Goal: Download file/media

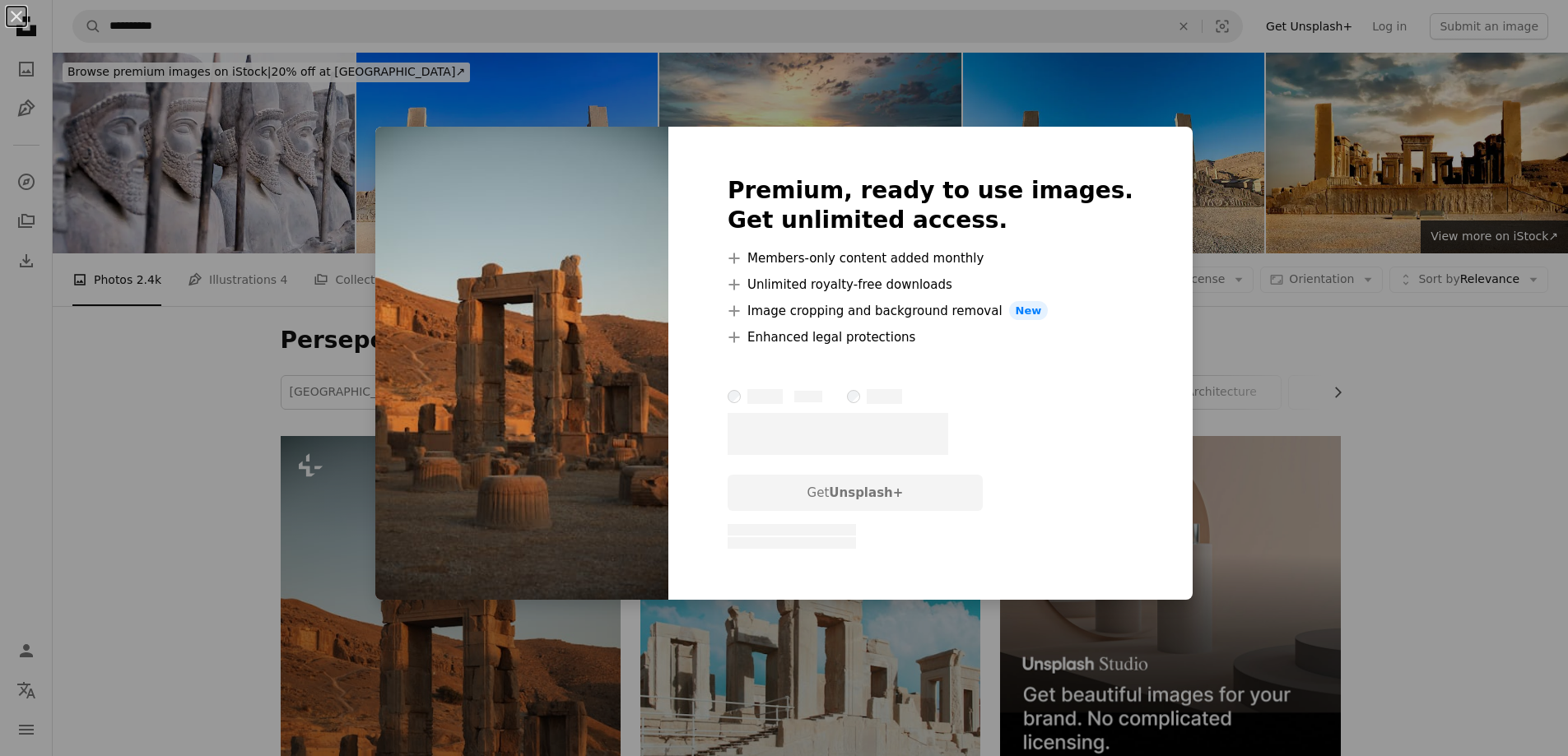
scroll to position [330, 0]
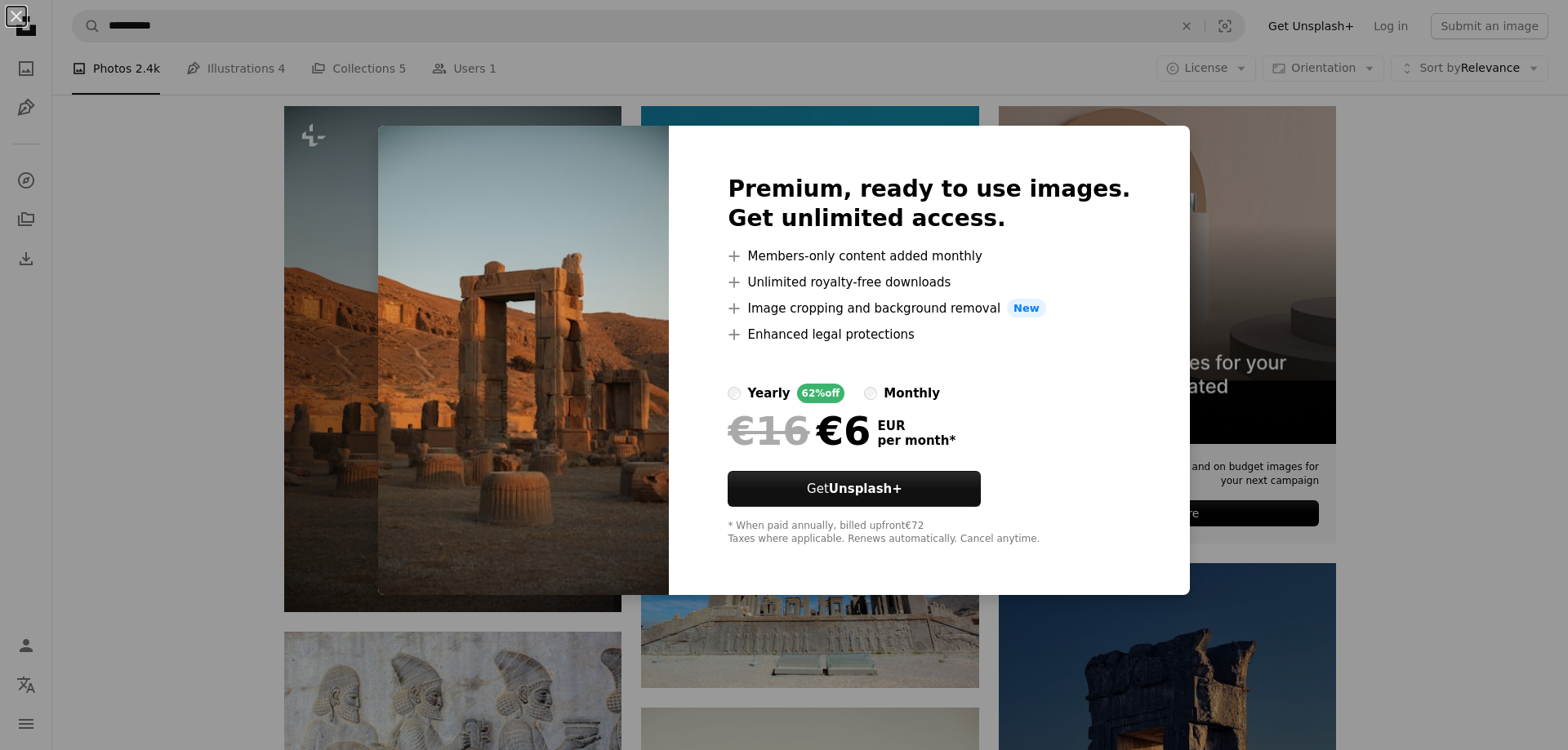
click at [1411, 438] on div "An X shape Premium, ready to use images. Get unlimited access. A plus sign Memb…" at bounding box center [784, 375] width 1568 height 750
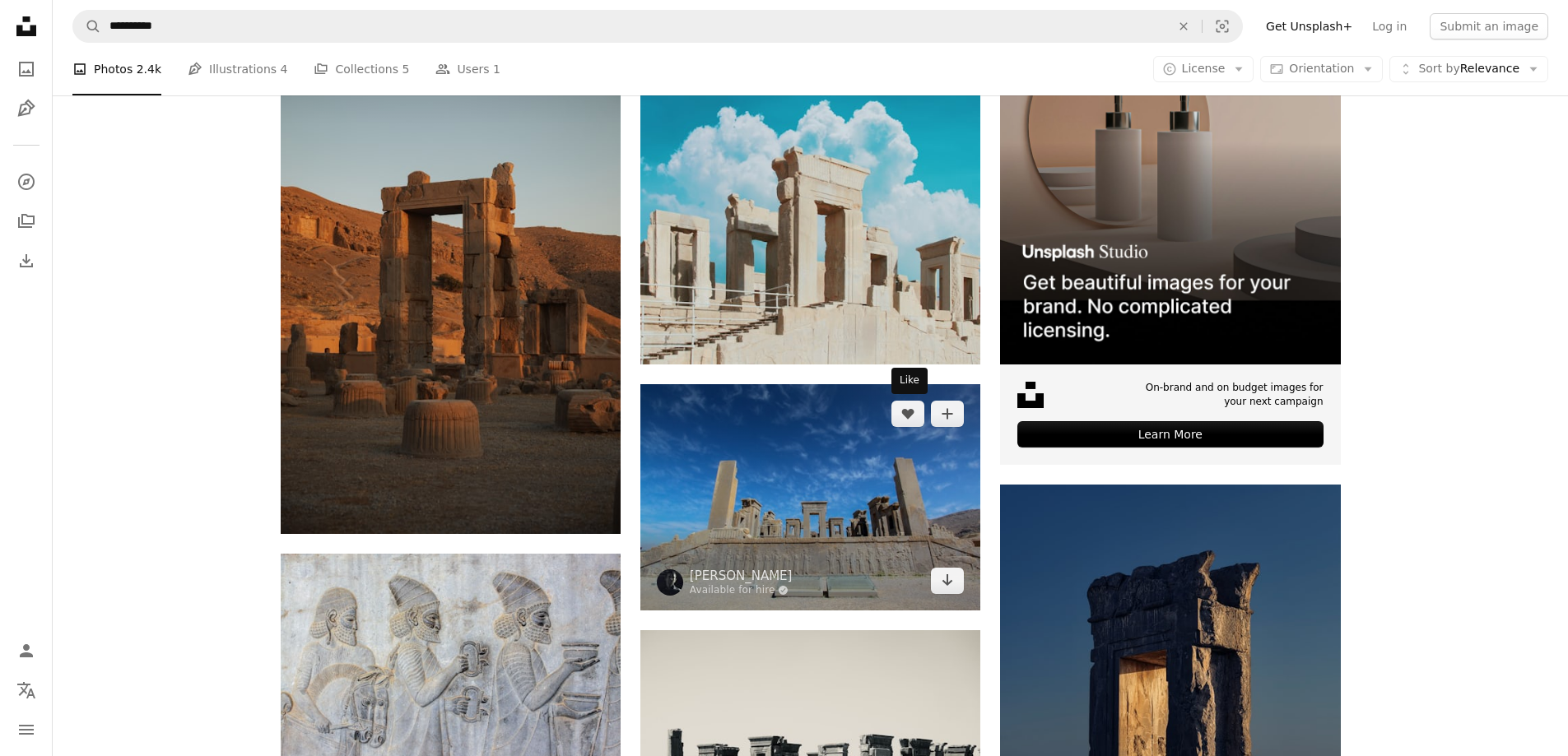
scroll to position [413, 0]
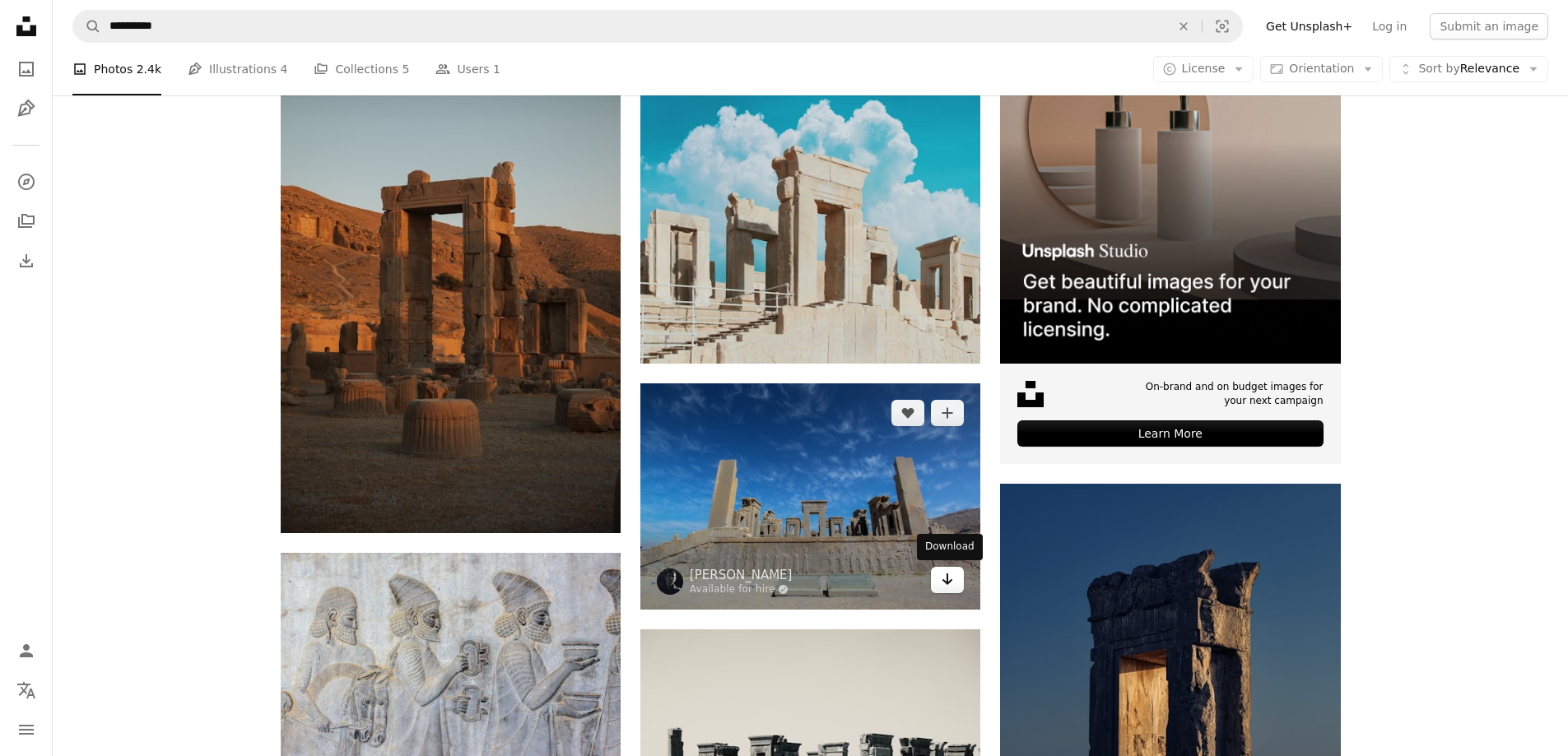
click at [947, 584] on icon "Download" at bounding box center [947, 579] width 10 height 11
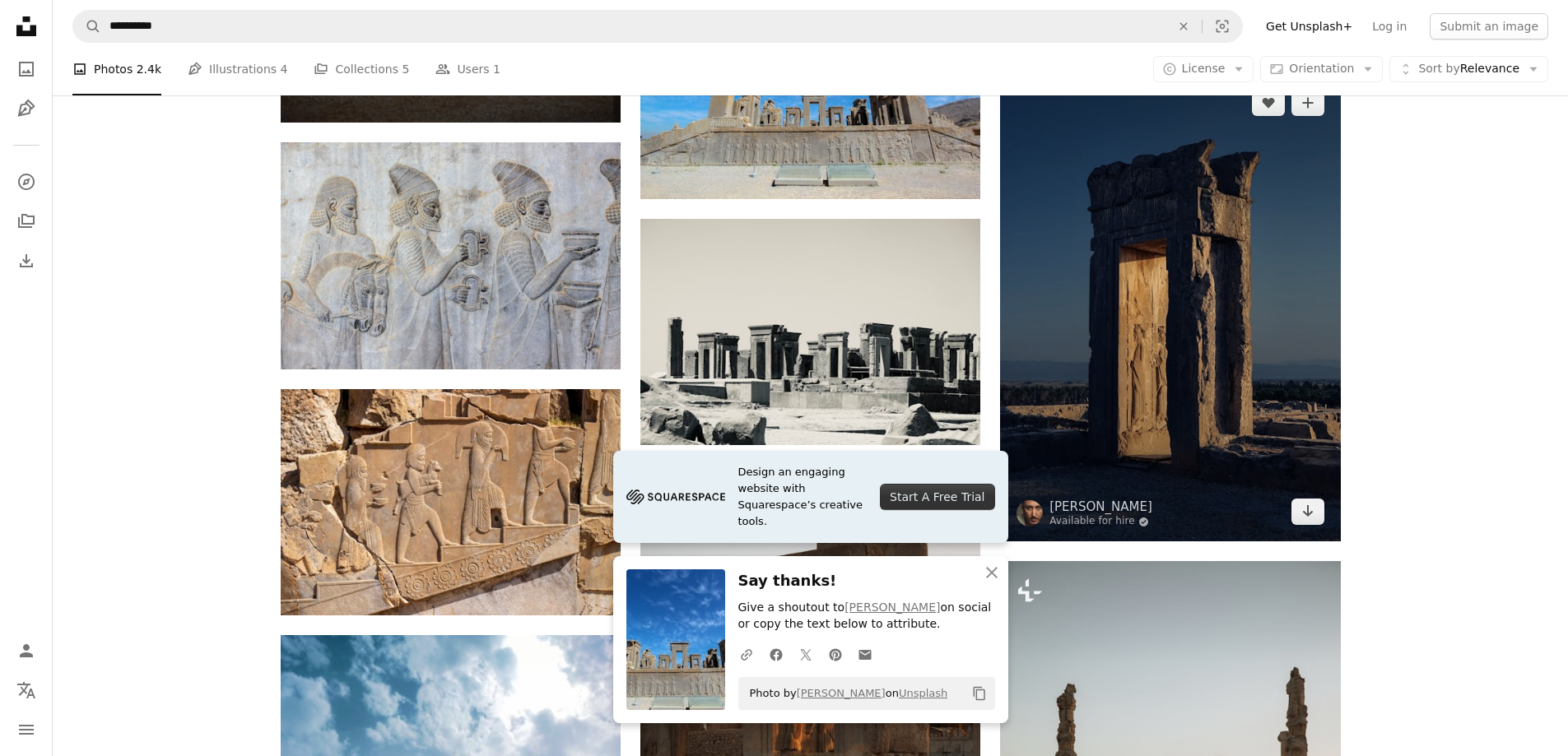
scroll to position [825, 0]
click at [1305, 512] on icon "Download" at bounding box center [1307, 510] width 10 height 11
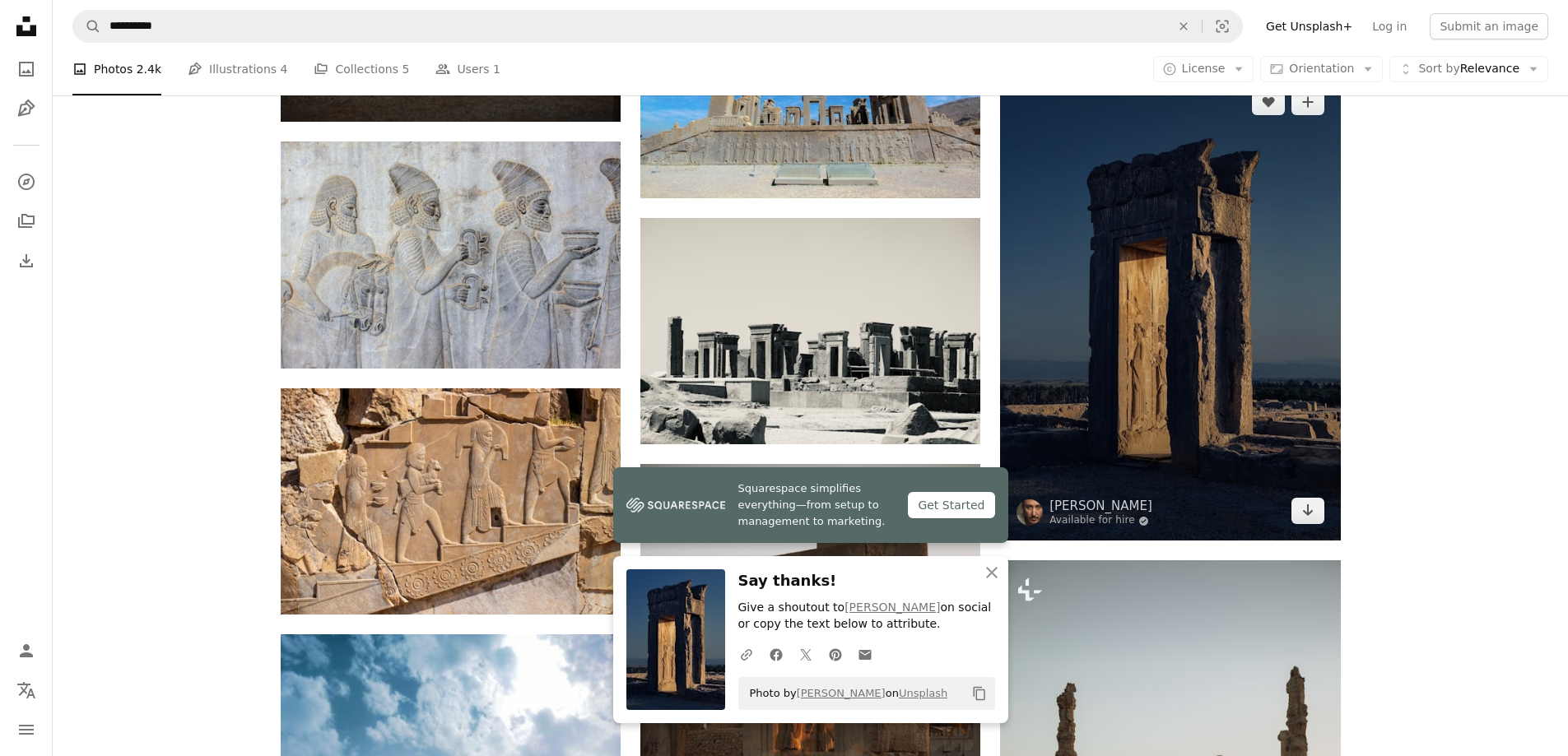
scroll to position [906, 0]
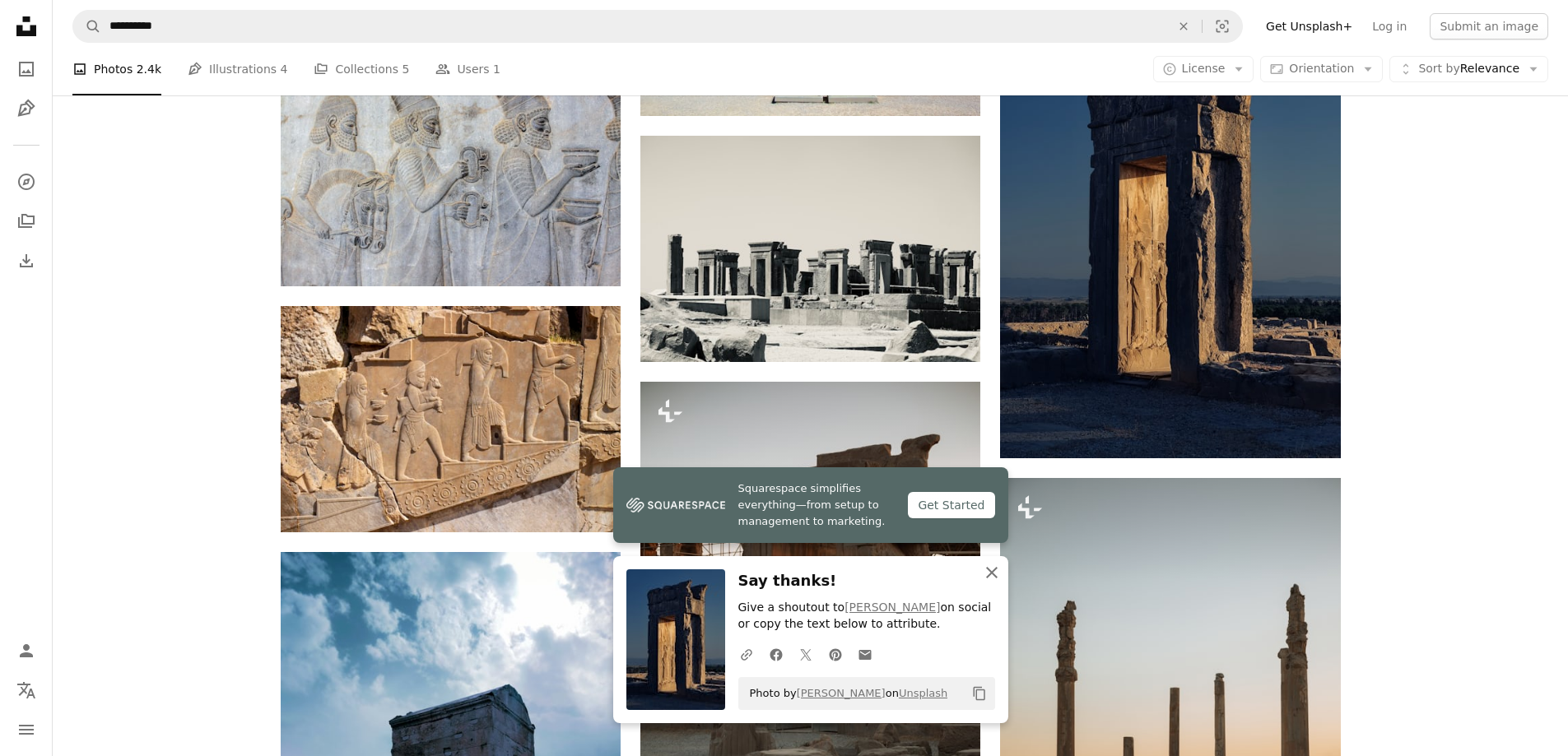
click at [991, 574] on icon "An X shape" at bounding box center [992, 572] width 20 height 20
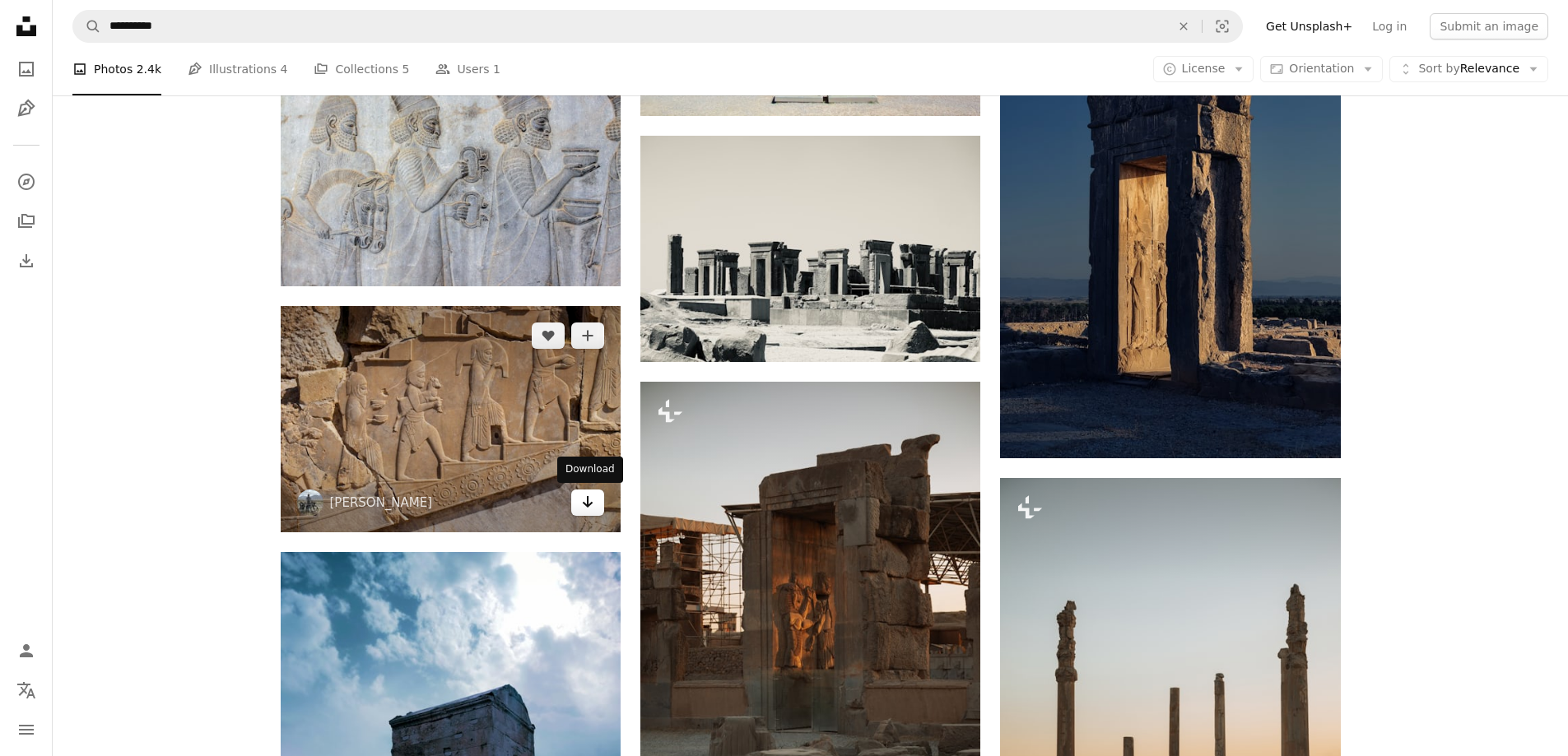
click at [593, 500] on icon "Arrow pointing down" at bounding box center [588, 502] width 13 height 20
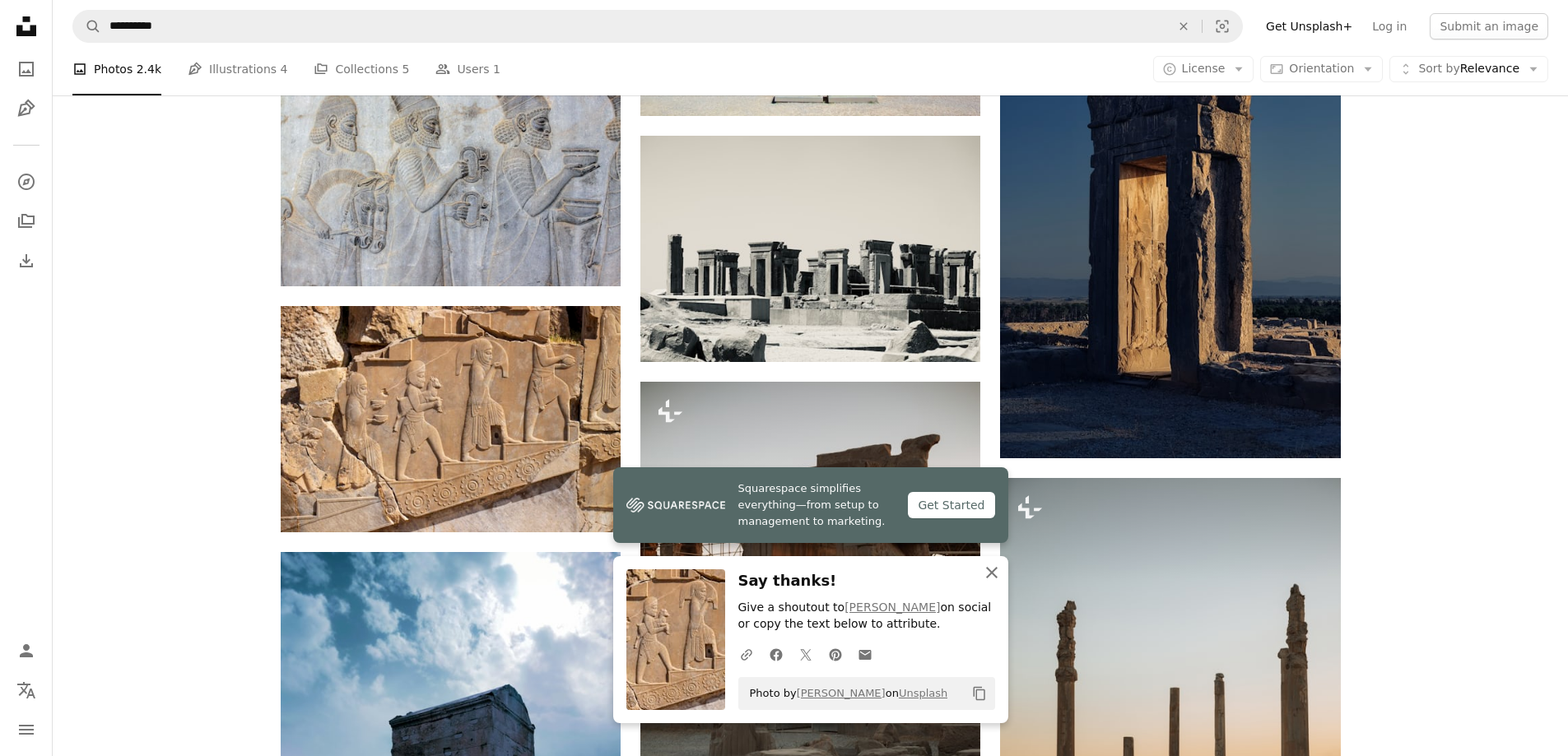
click at [990, 575] on icon "An X shape" at bounding box center [992, 572] width 20 height 20
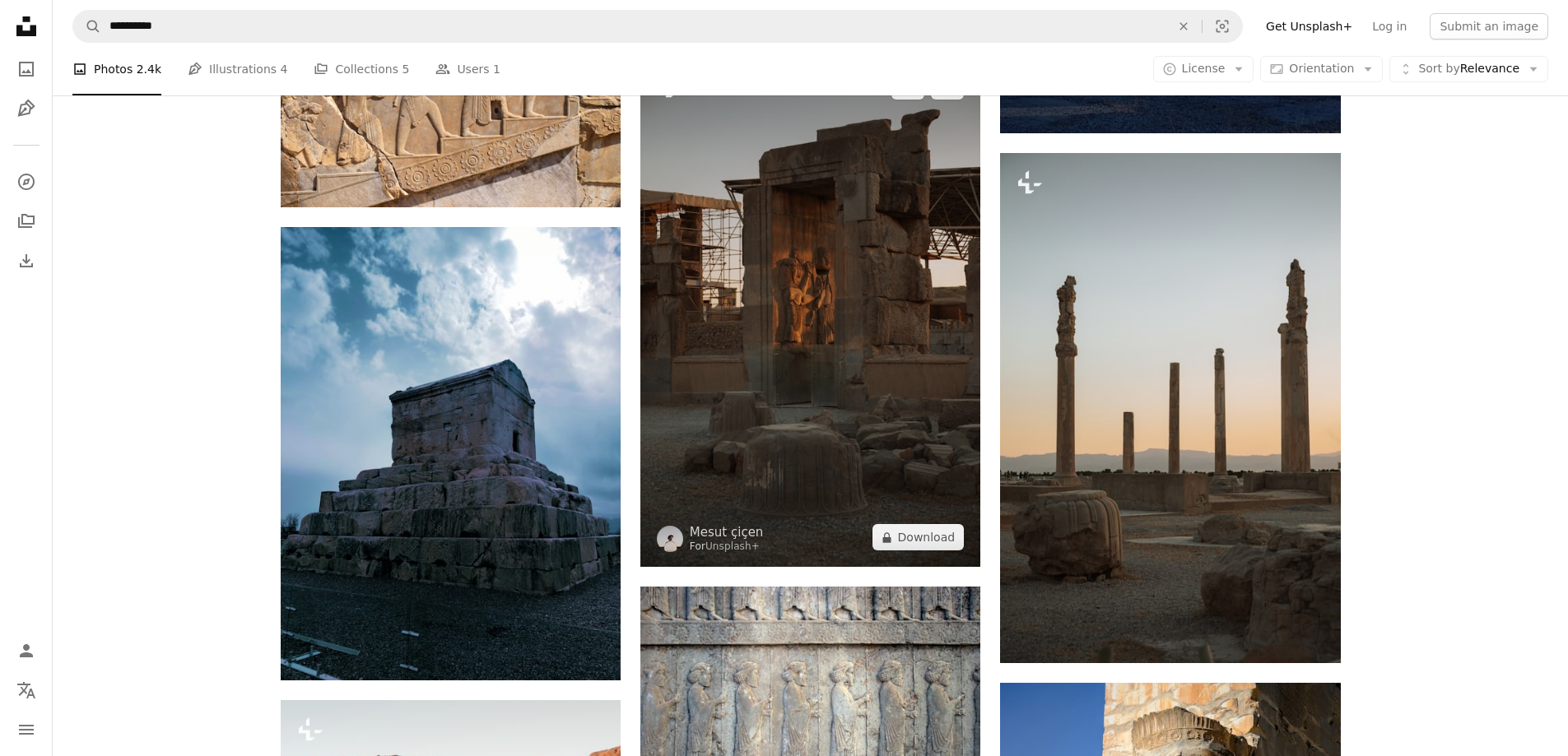
scroll to position [1236, 0]
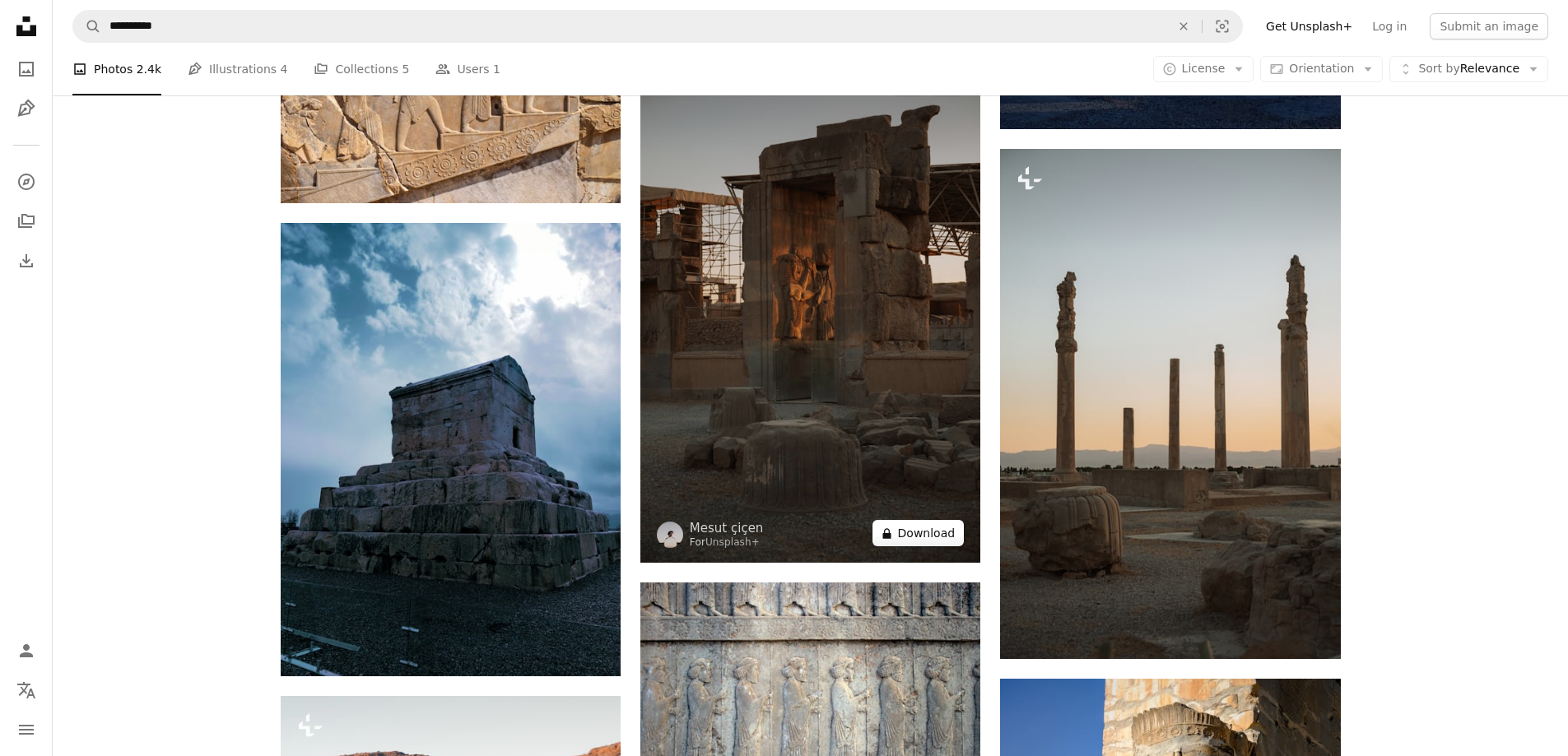
click at [927, 536] on button "A lock Download" at bounding box center [918, 533] width 92 height 27
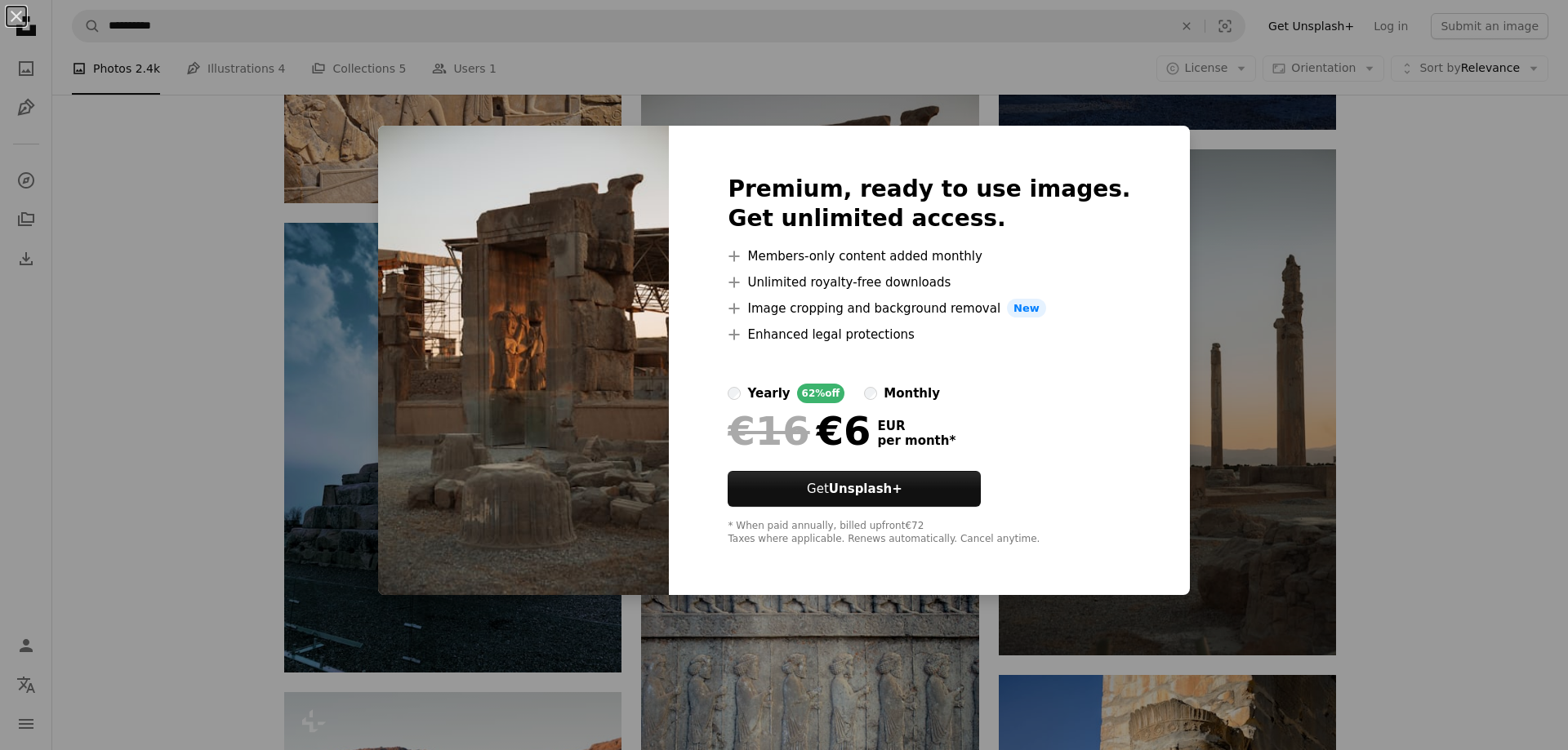
click at [1358, 479] on div "An X shape Premium, ready to use images. Get unlimited access. A plus sign Memb…" at bounding box center [784, 375] width 1568 height 750
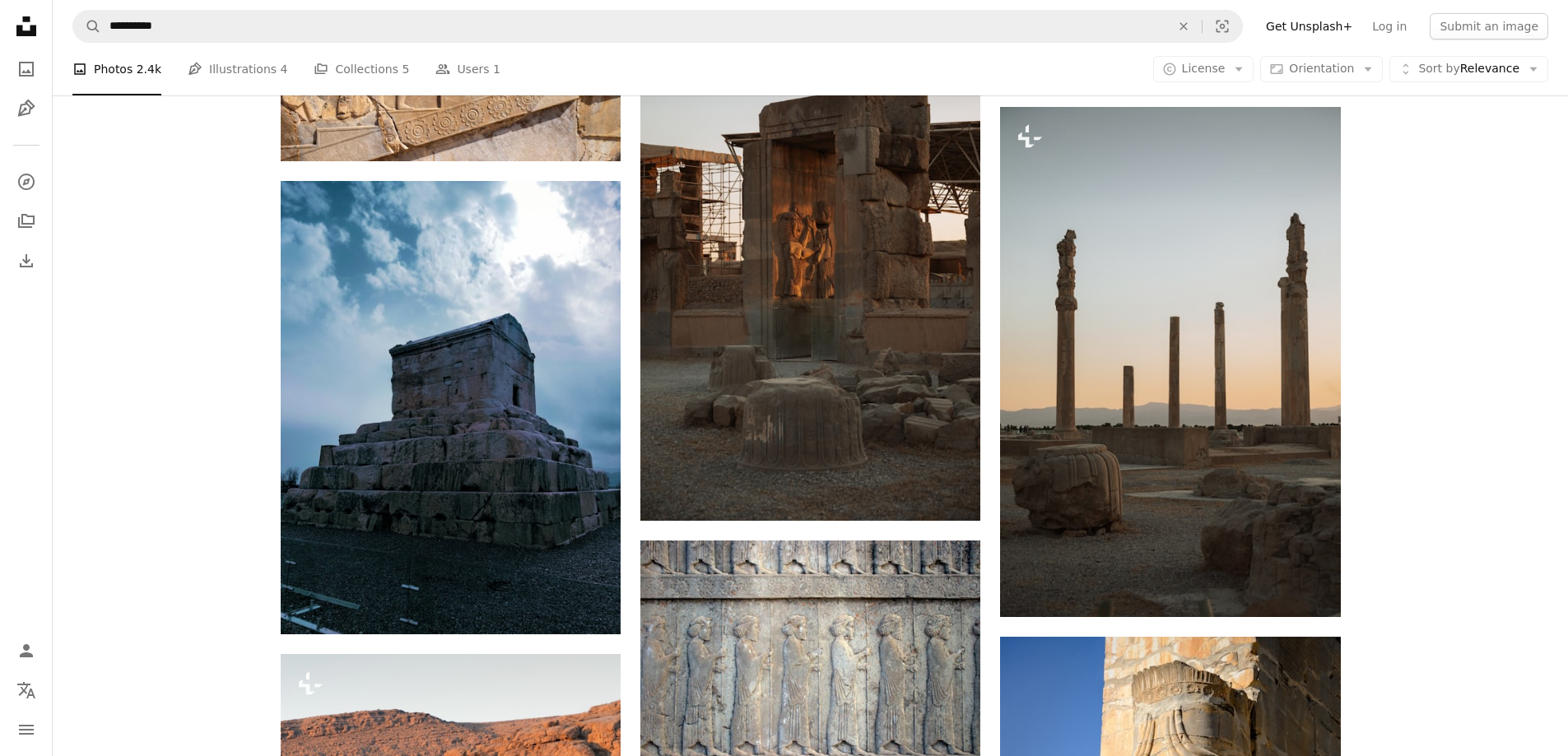
scroll to position [1318, 0]
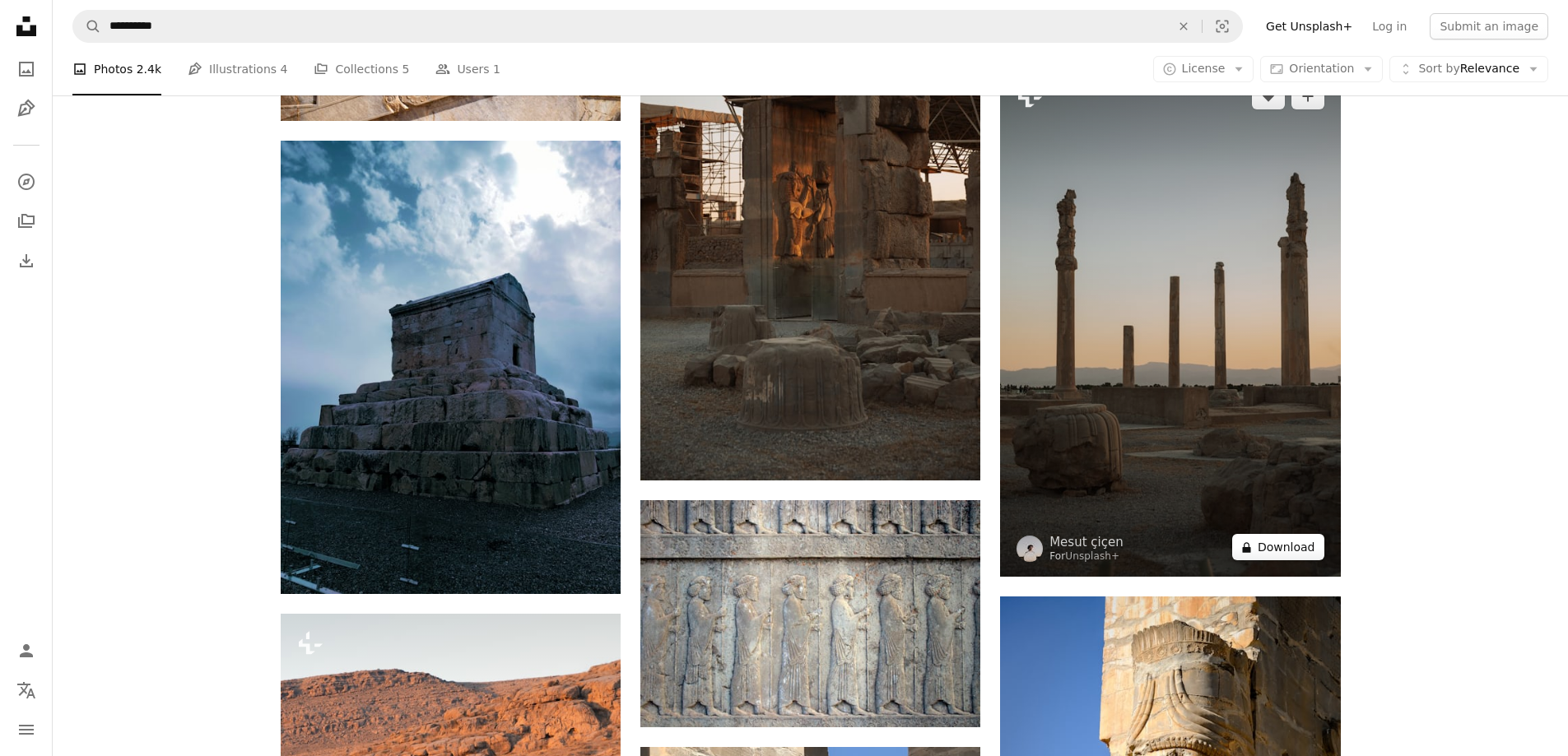
click at [1303, 548] on button "A lock Download" at bounding box center [1278, 547] width 92 height 27
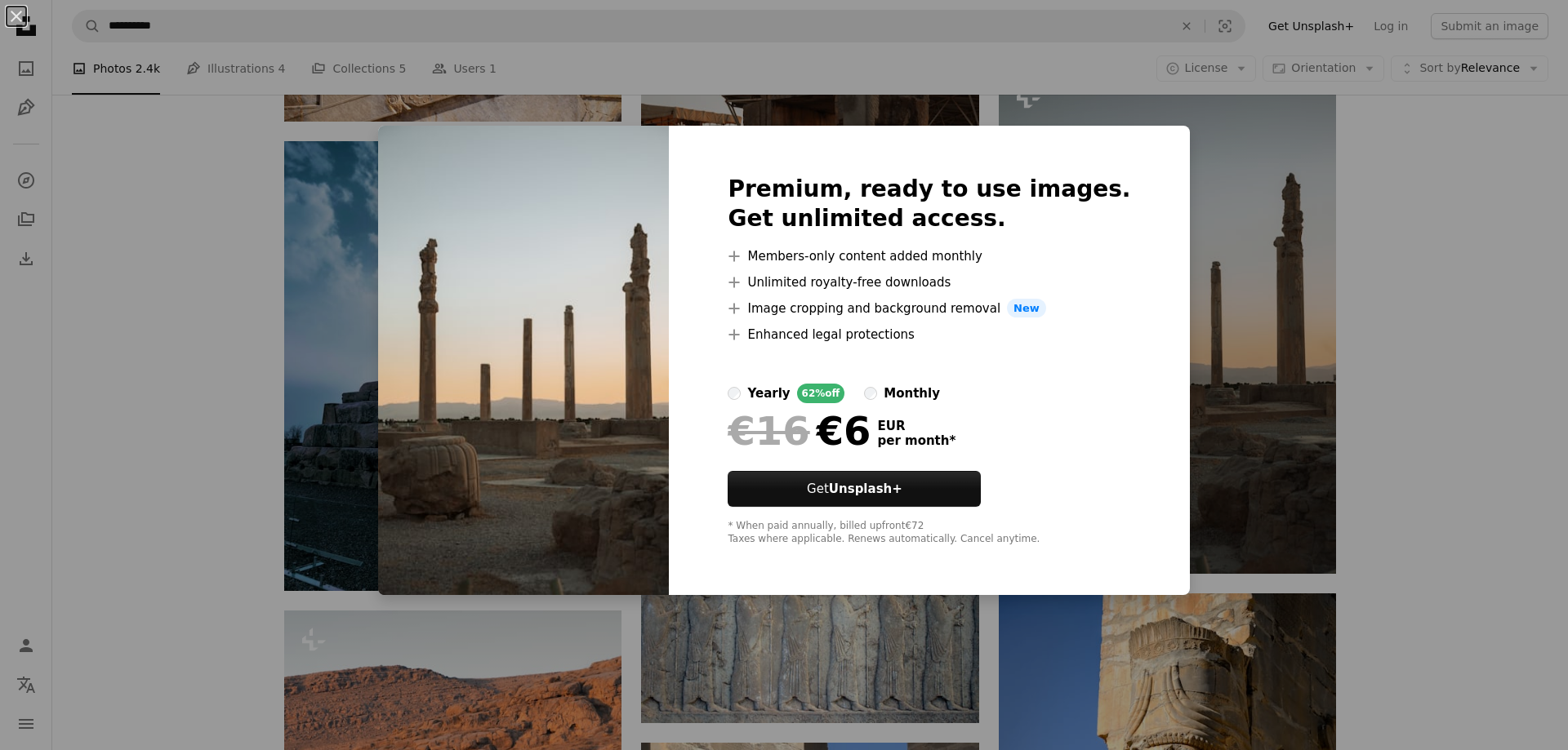
click at [1488, 408] on div "An X shape Premium, ready to use images. Get unlimited access. A plus sign Memb…" at bounding box center [784, 375] width 1568 height 750
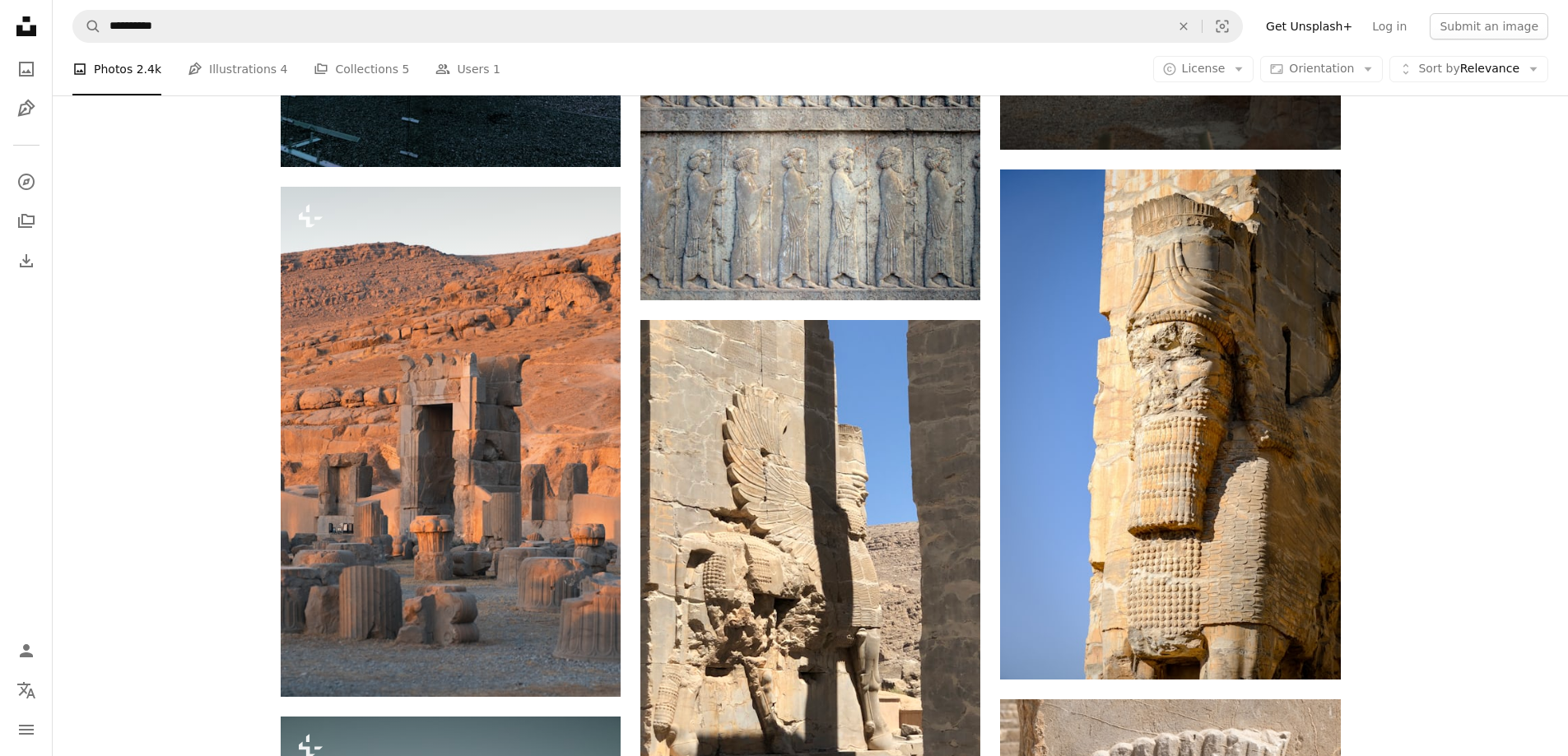
scroll to position [1812, 0]
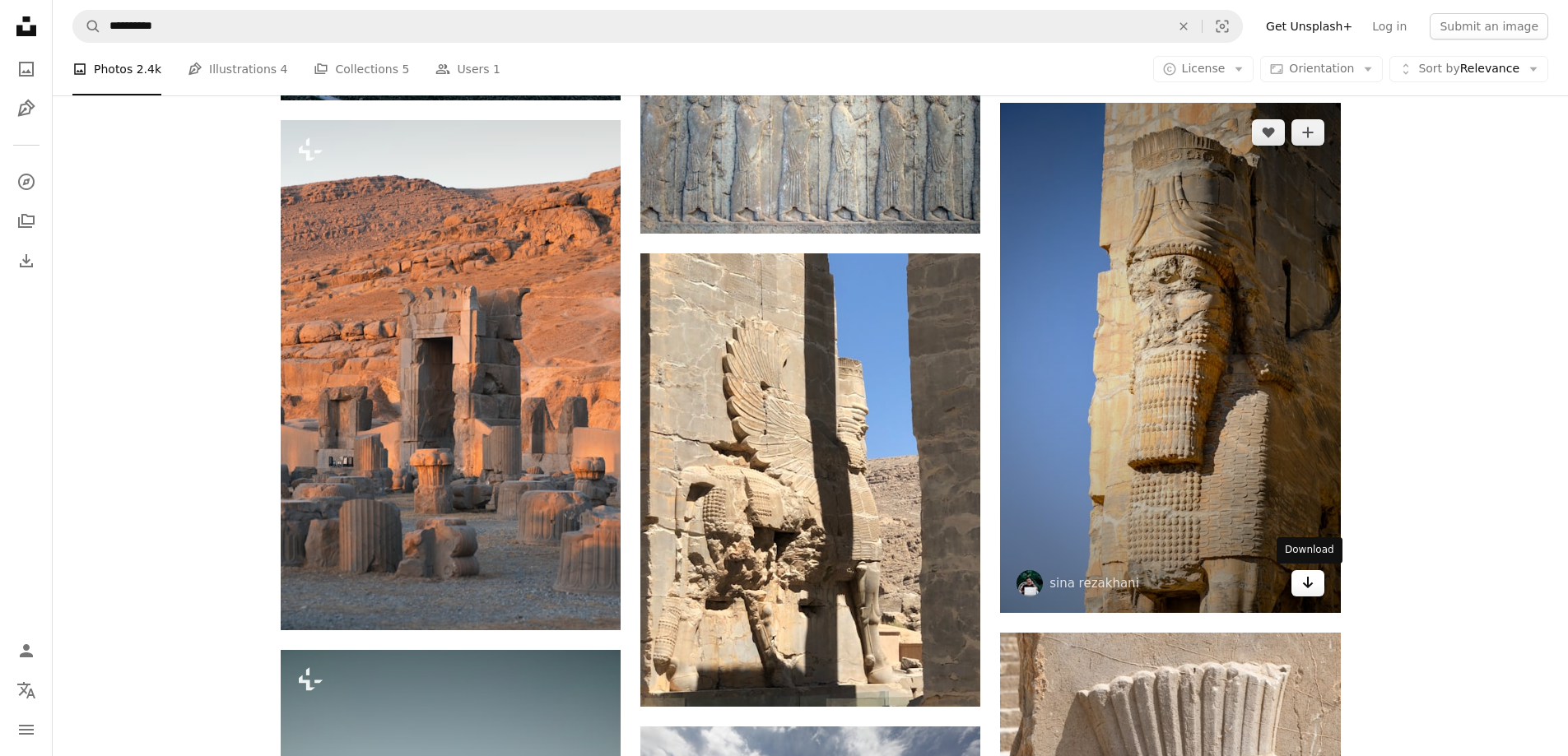
click at [1302, 584] on icon "Arrow pointing down" at bounding box center [1308, 582] width 13 height 20
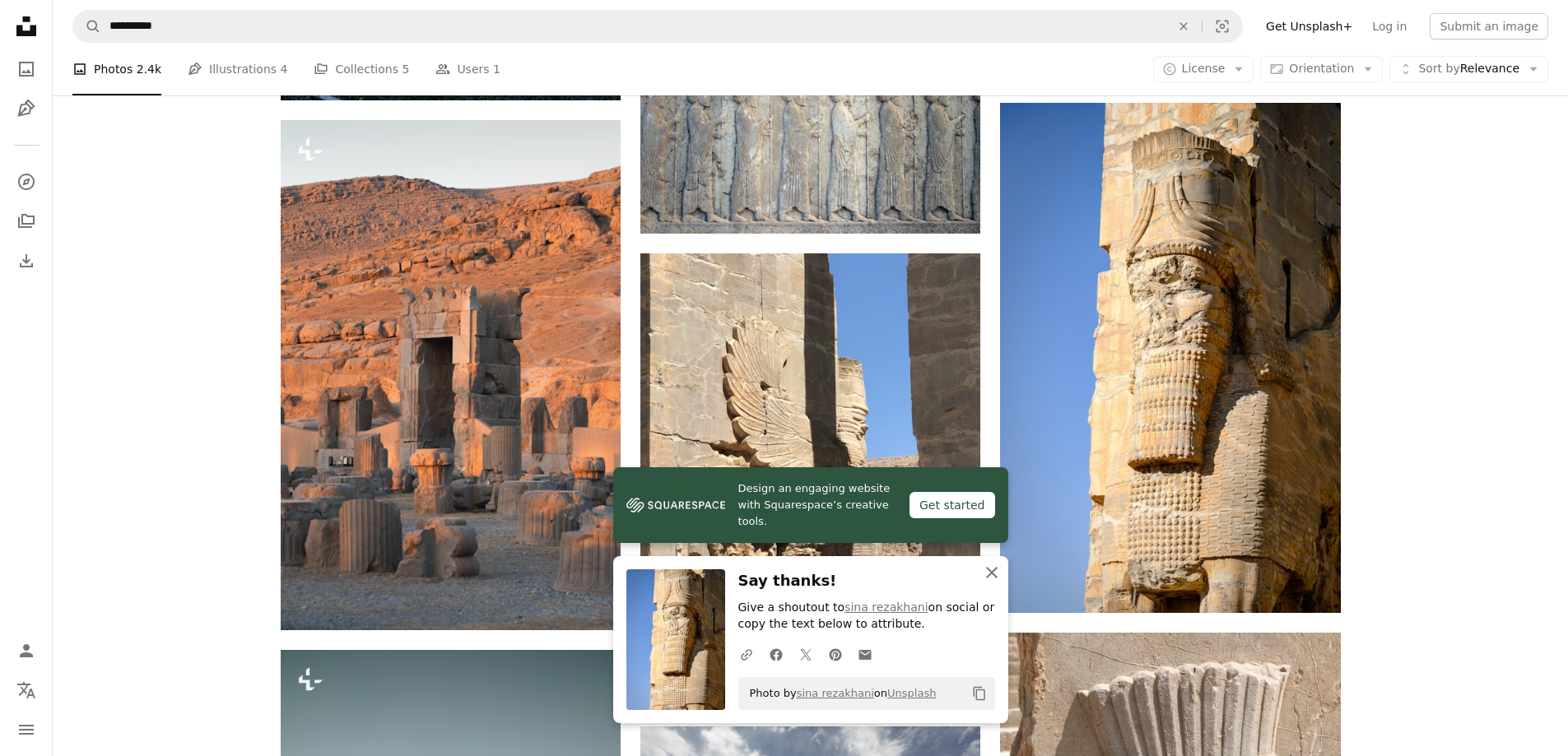
click at [986, 574] on icon "An X shape" at bounding box center [992, 572] width 20 height 20
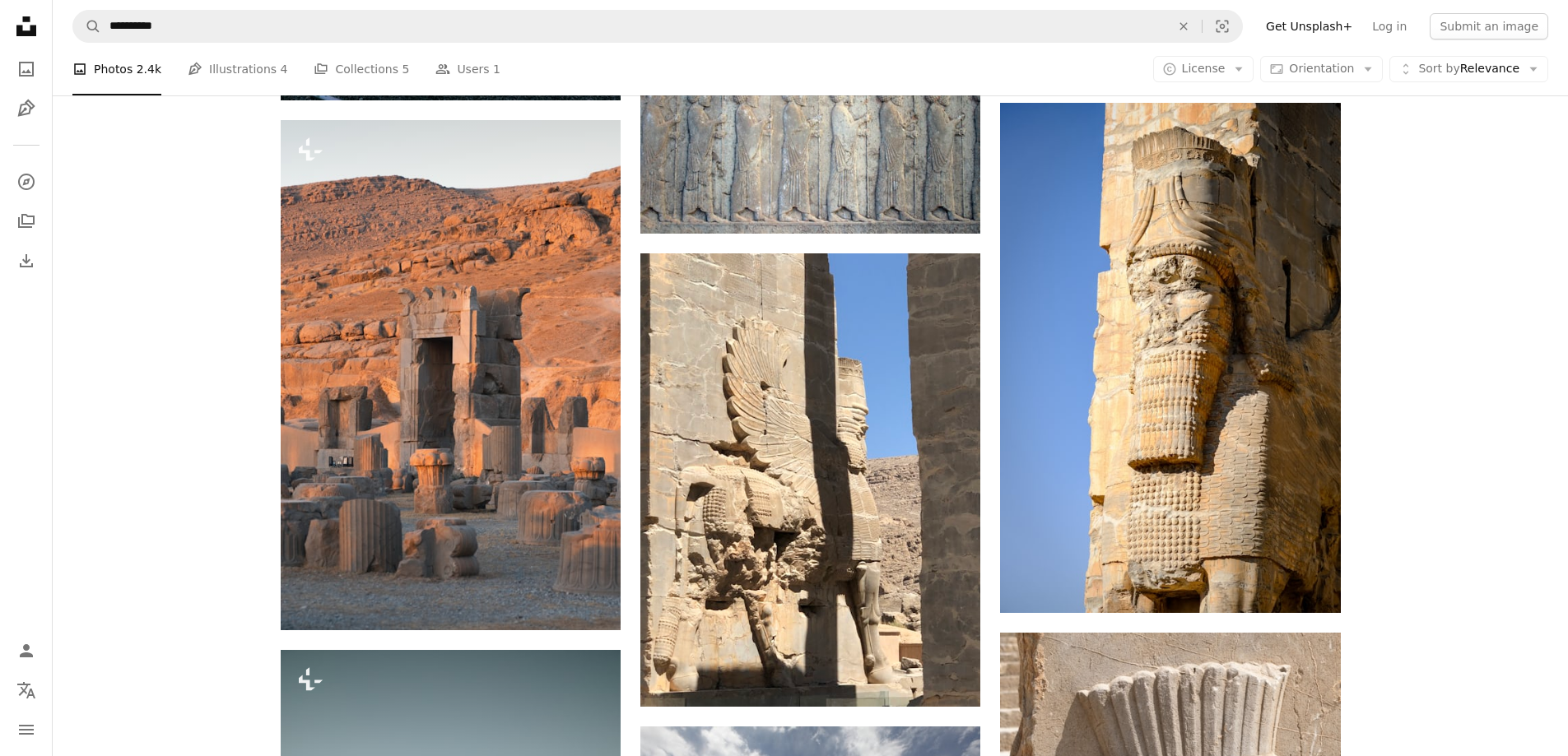
click at [1062, 75] on div "A photo Photos 2.4k Pen Tool Illustrations 4 A stack of folders Collections 5 P…" at bounding box center [810, 69] width 1476 height 52
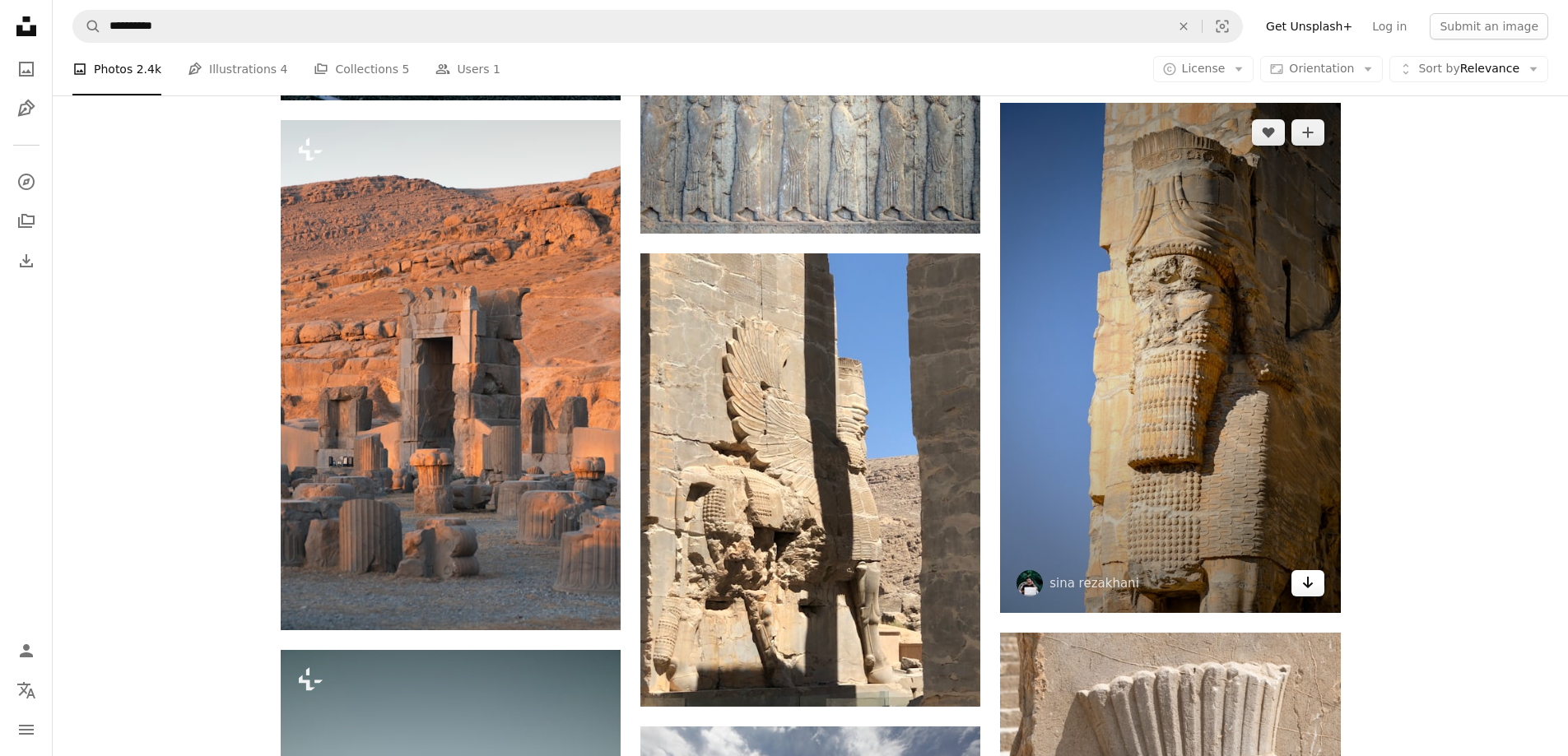
click at [1305, 590] on icon "Arrow pointing down" at bounding box center [1308, 582] width 13 height 20
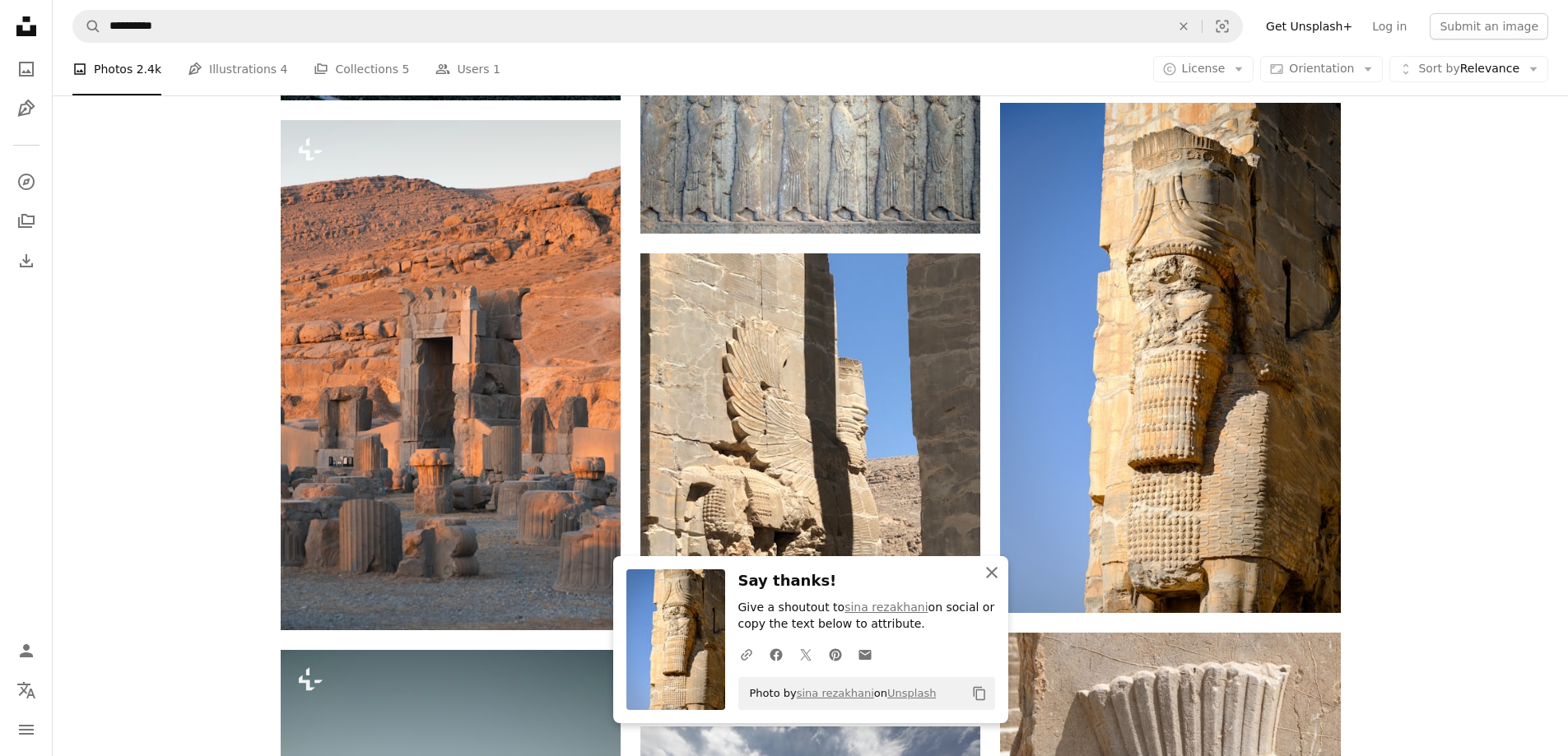
click at [996, 568] on icon "button" at bounding box center [992, 572] width 11 height 11
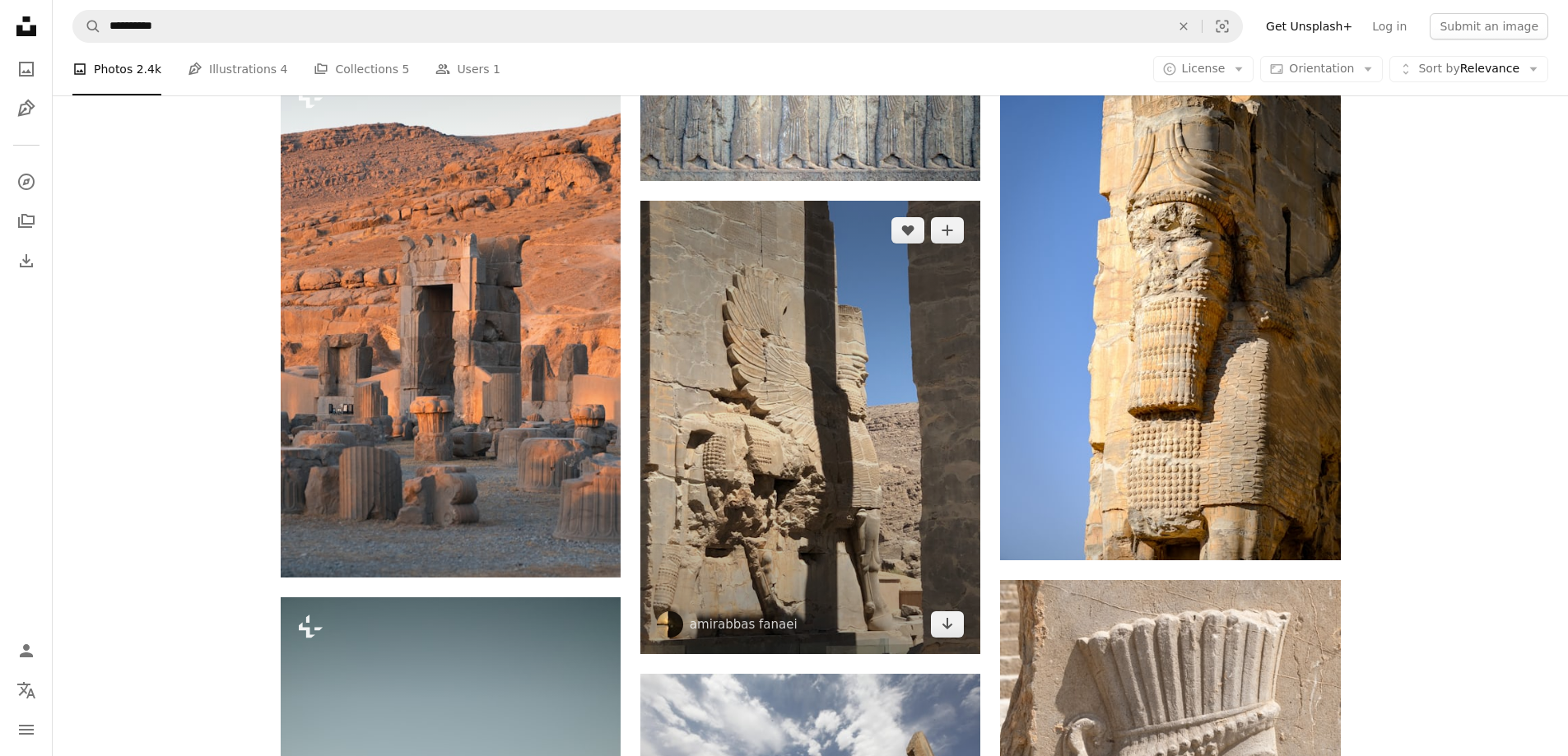
scroll to position [1894, 0]
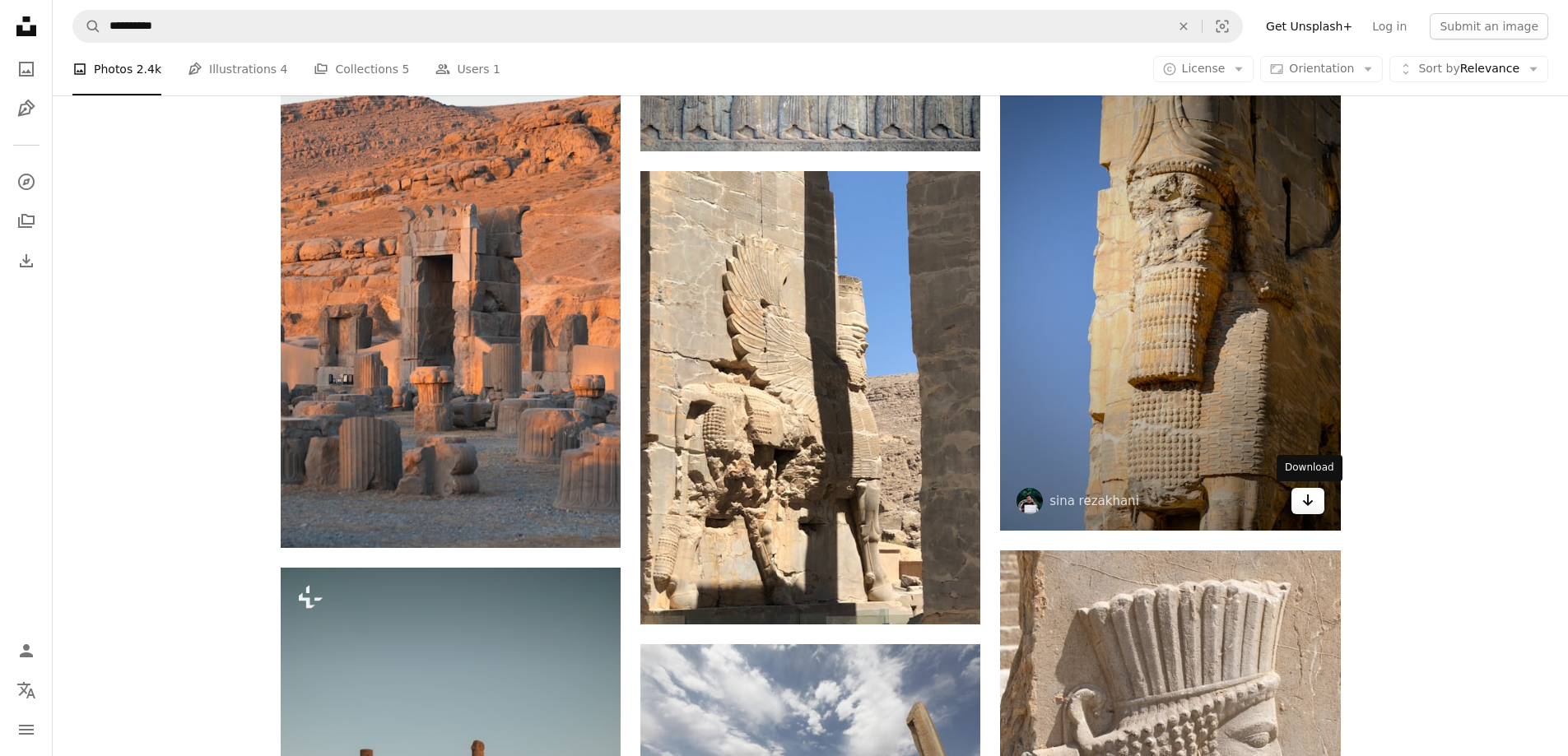
click at [1308, 507] on icon "Arrow pointing down" at bounding box center [1308, 500] width 13 height 20
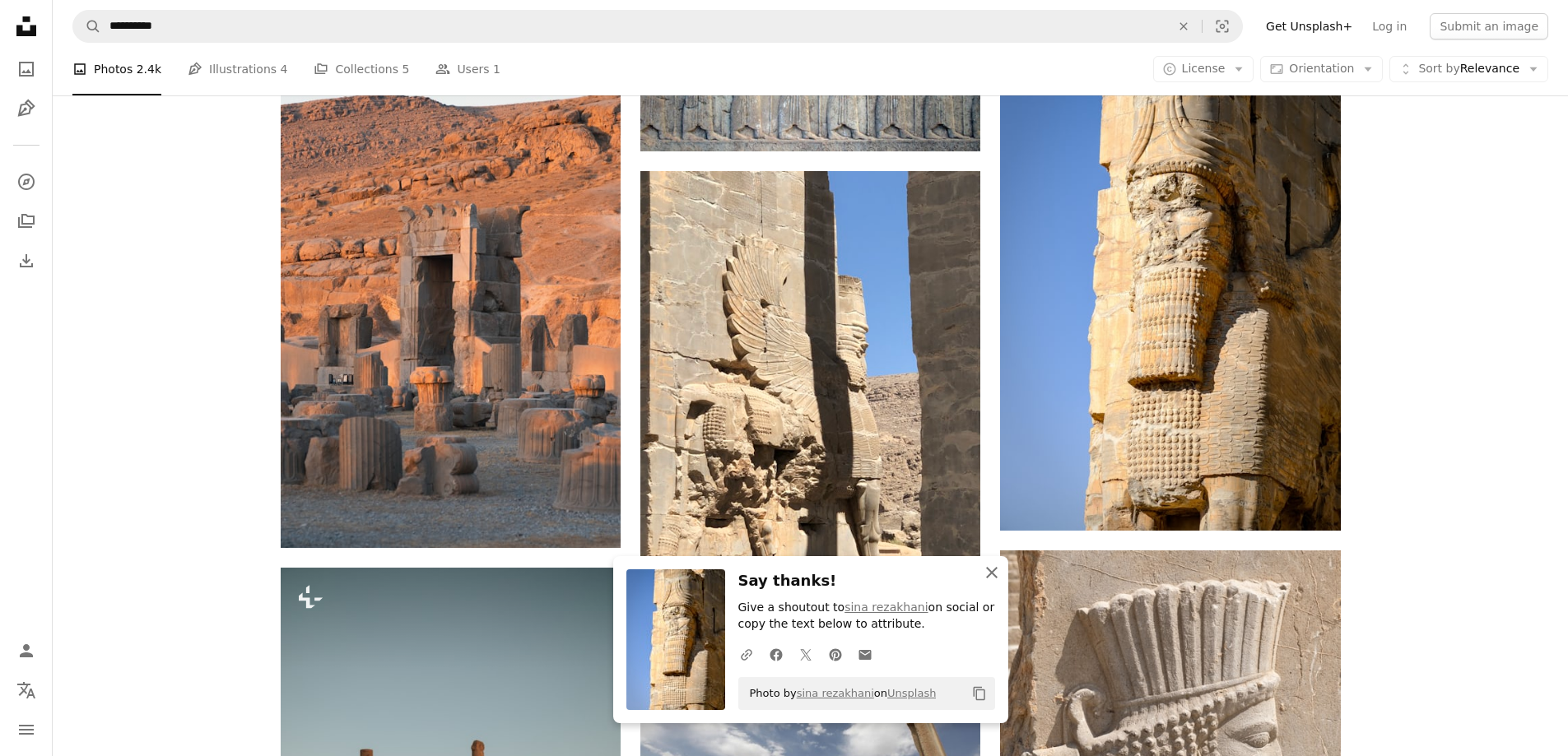
click at [989, 573] on icon "An X shape" at bounding box center [992, 572] width 20 height 20
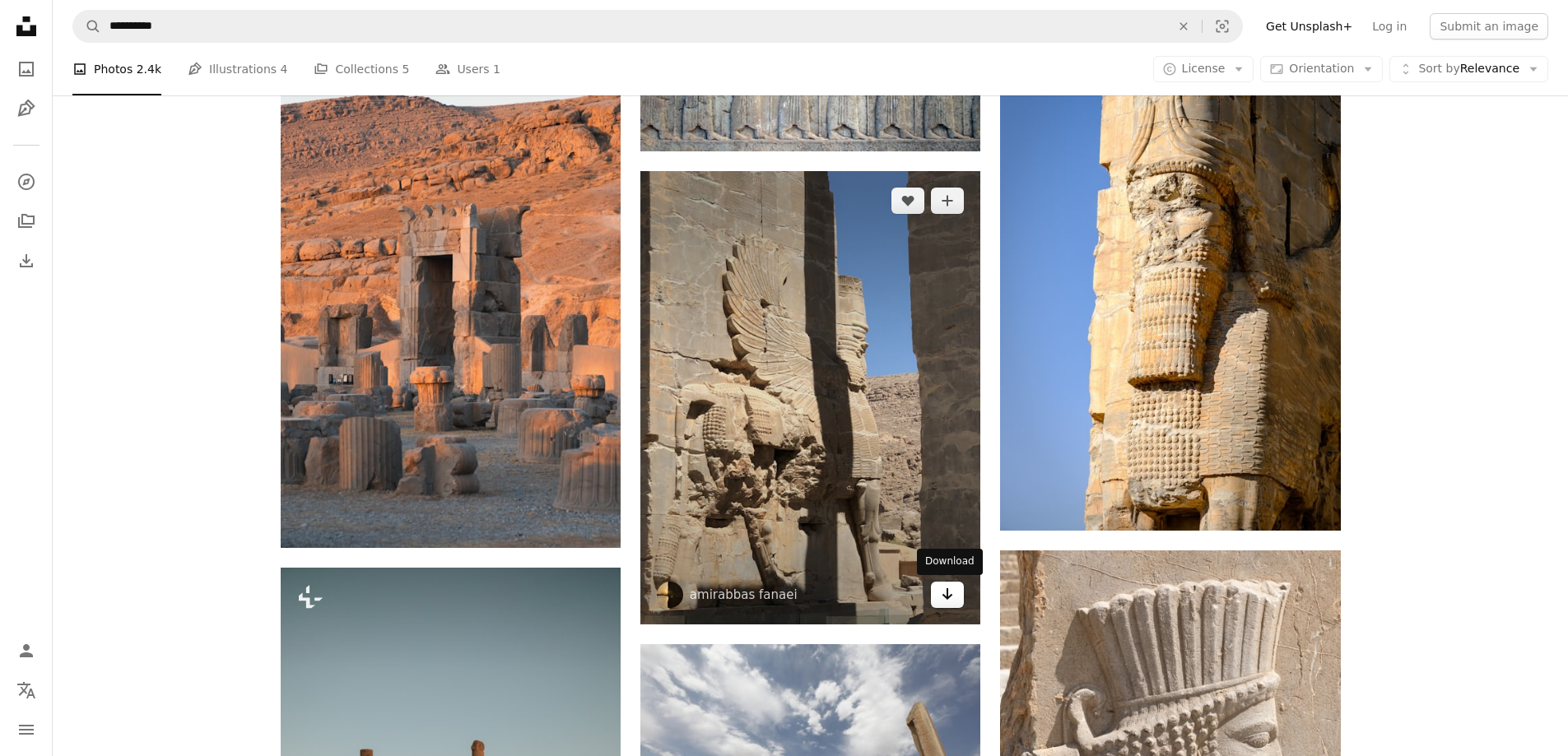
click at [942, 592] on icon "Arrow pointing down" at bounding box center [948, 593] width 13 height 20
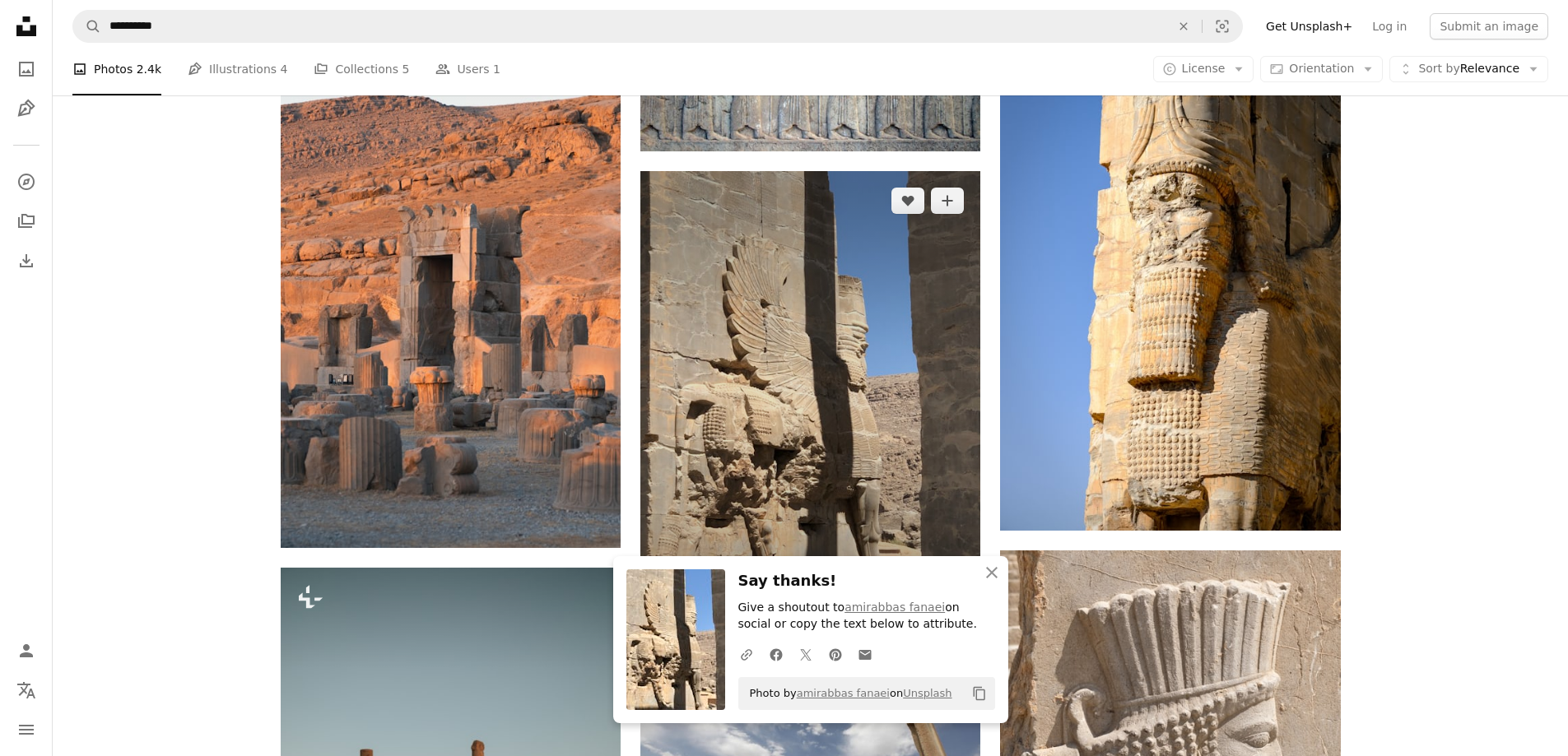
scroll to position [1976, 0]
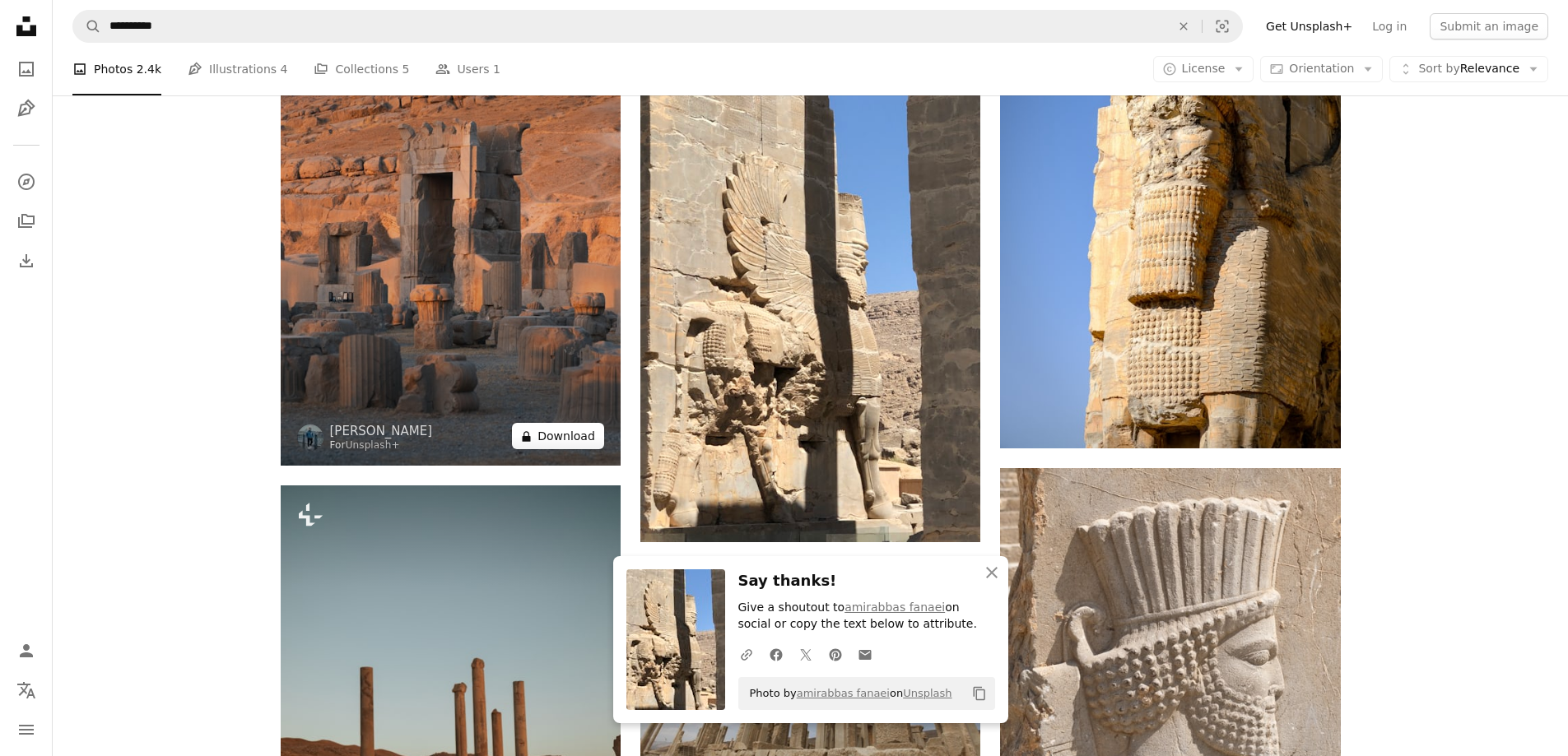
click at [572, 435] on button "A lock Download" at bounding box center [557, 436] width 92 height 27
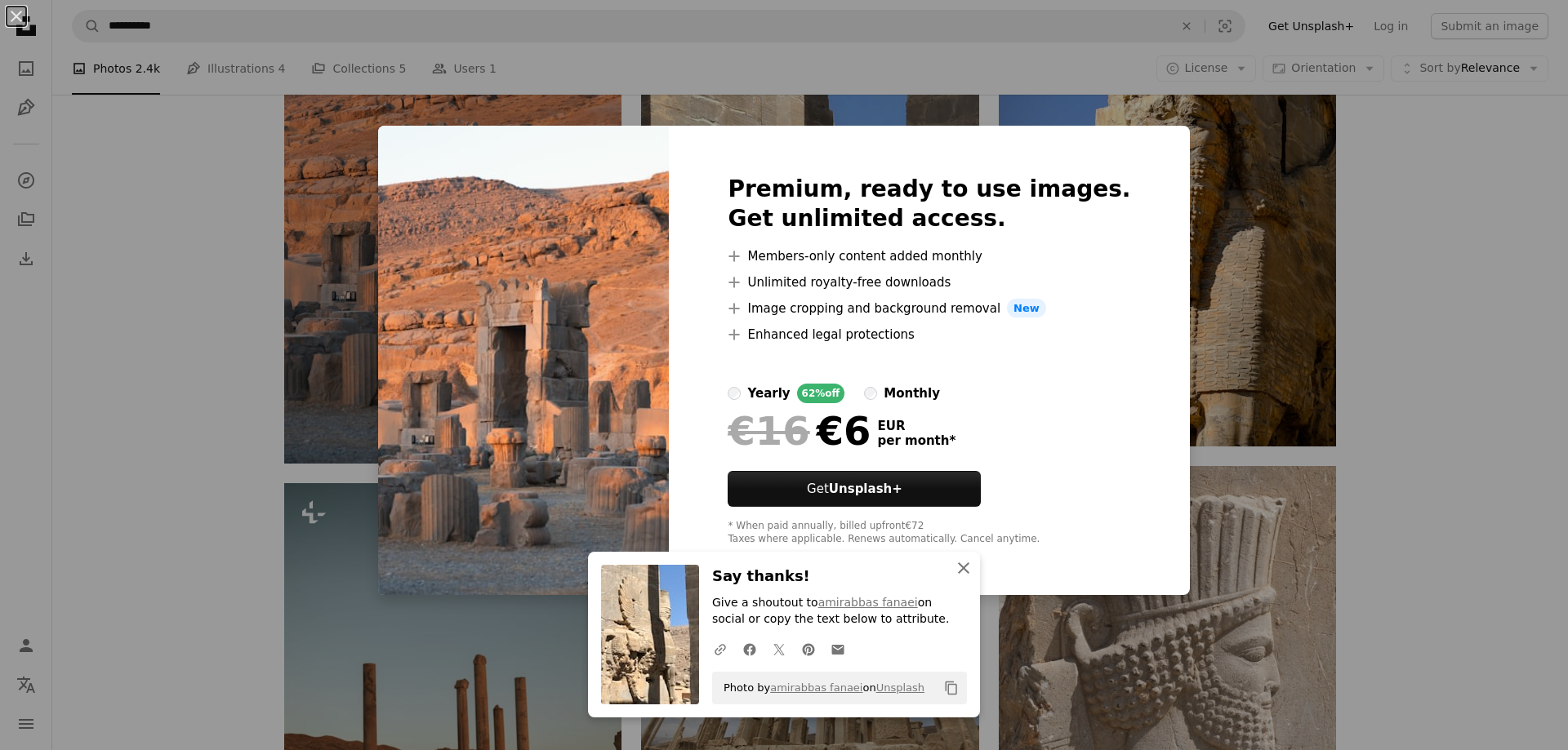
click at [954, 570] on icon "An X shape" at bounding box center [963, 568] width 20 height 20
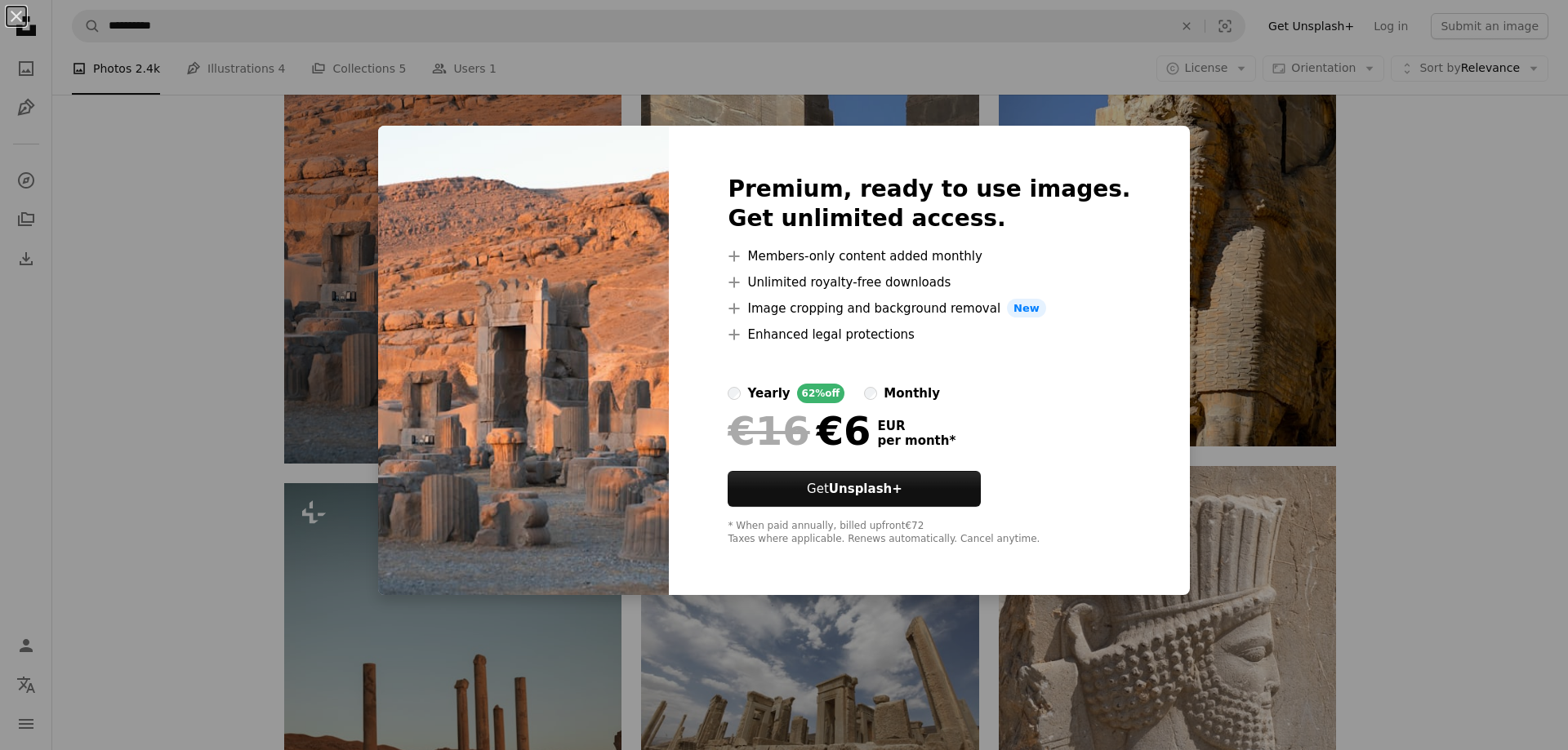
click at [1364, 486] on div "An X shape Premium, ready to use images. Get unlimited access. A plus sign Memb…" at bounding box center [784, 375] width 1568 height 750
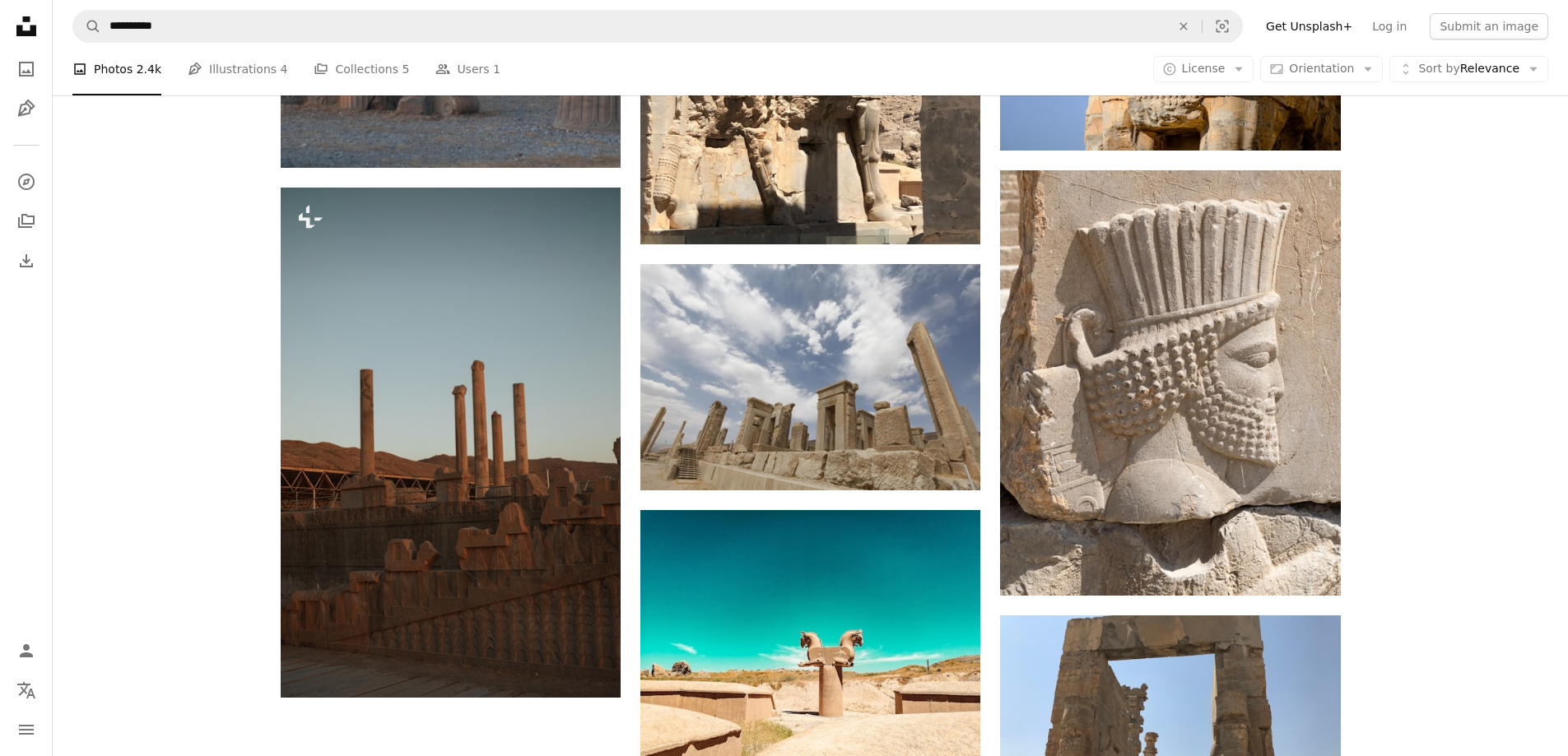
scroll to position [2305, 0]
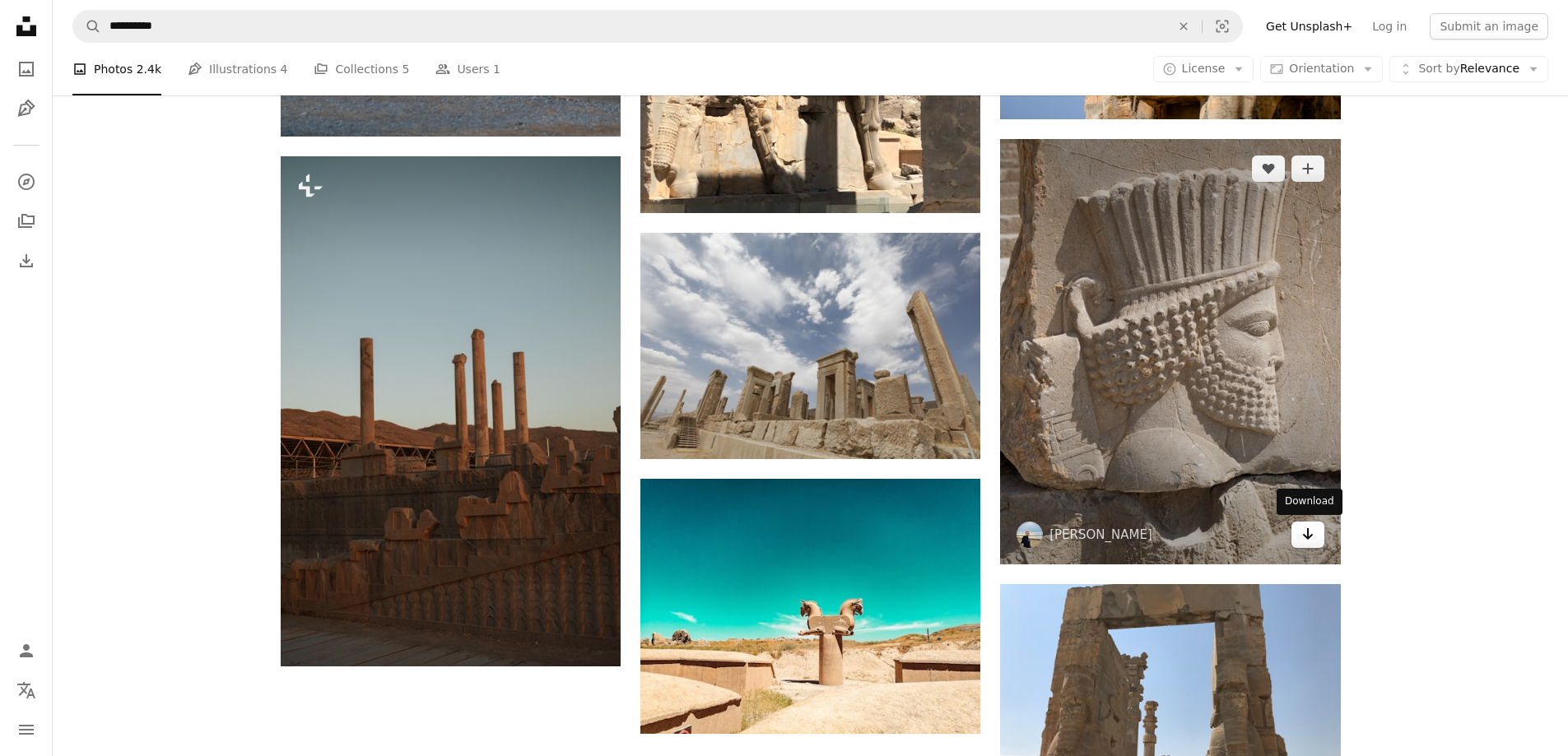
click at [1307, 536] on icon "Download" at bounding box center [1307, 534] width 10 height 11
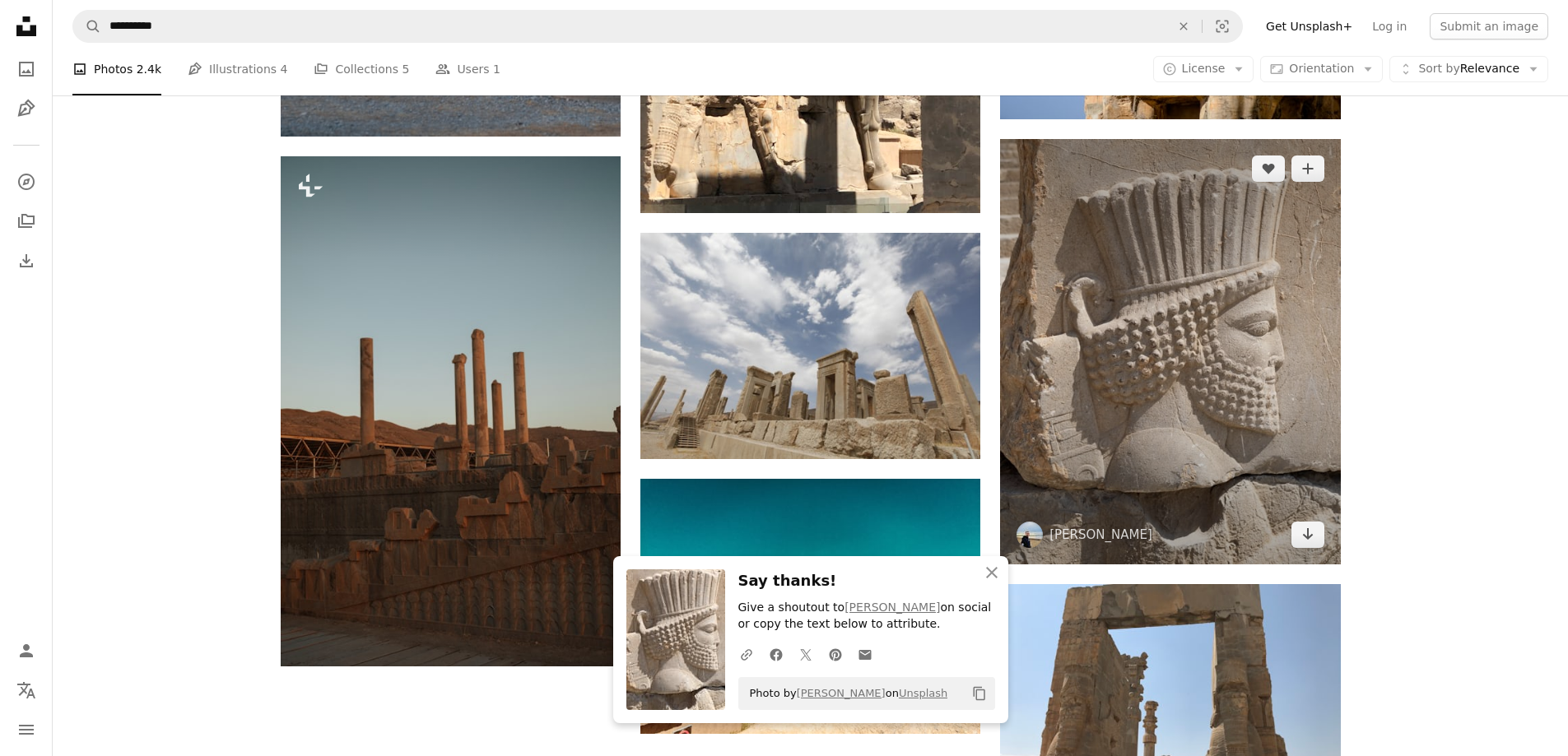
scroll to position [2388, 0]
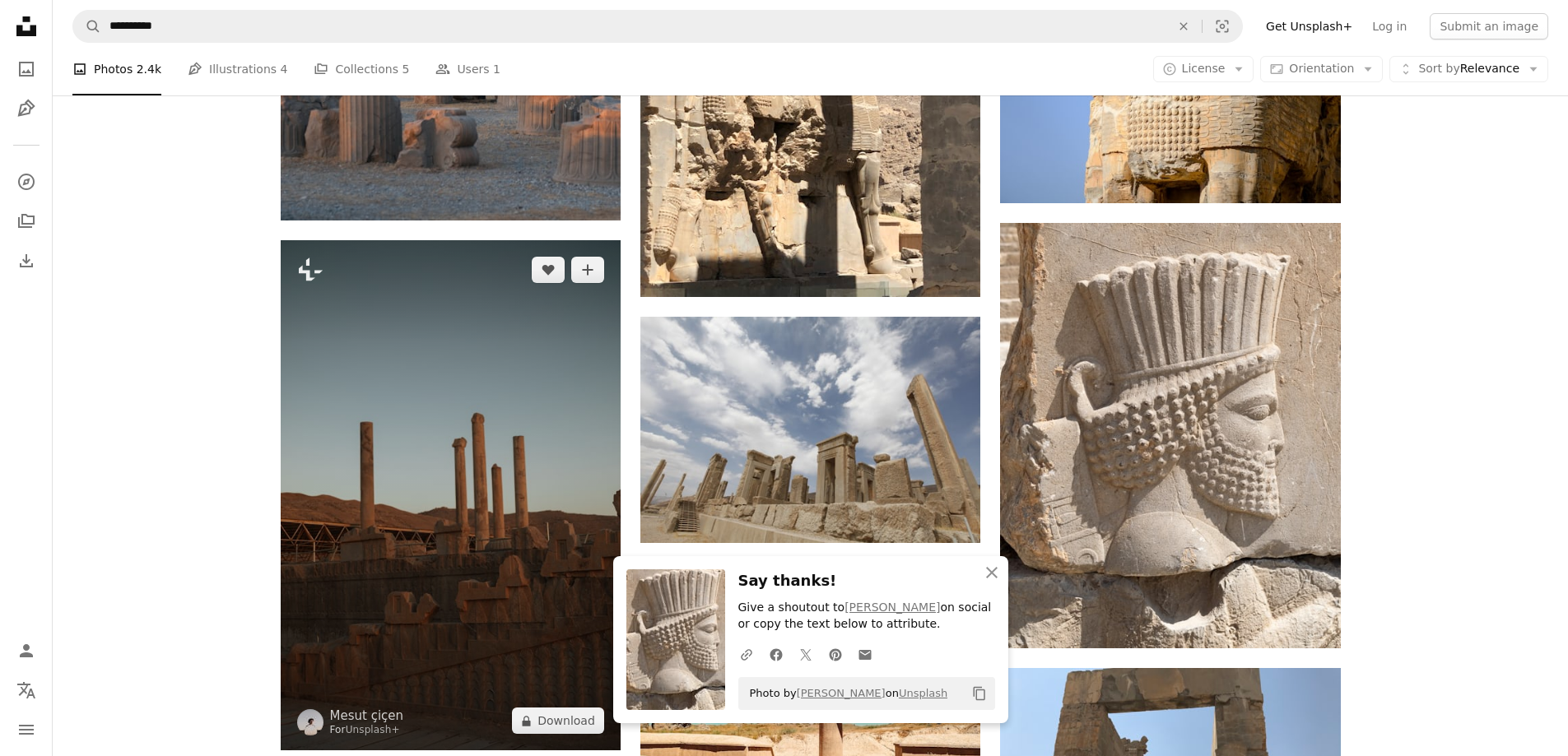
scroll to position [2223, 0]
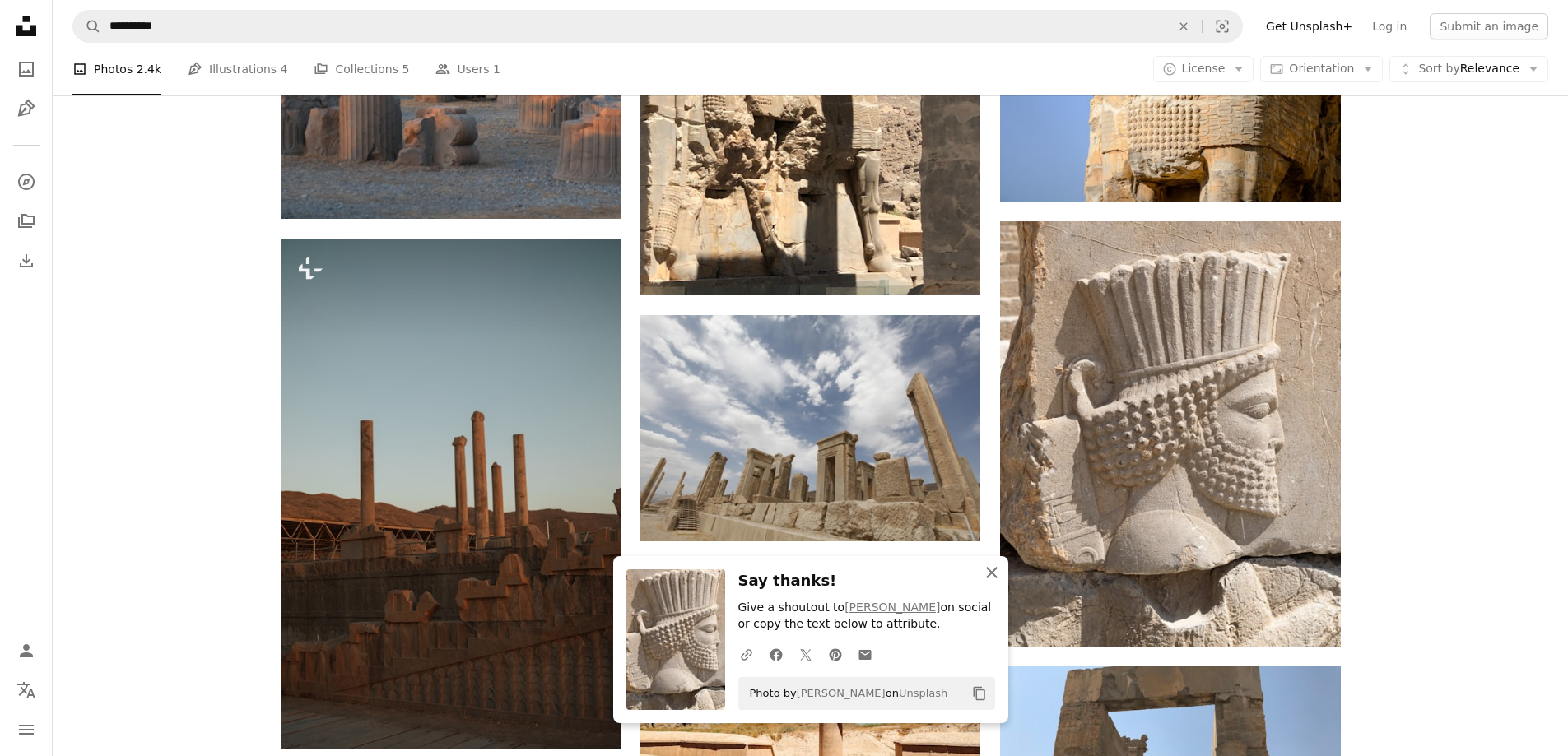
click at [990, 577] on icon "An X shape" at bounding box center [992, 572] width 20 height 20
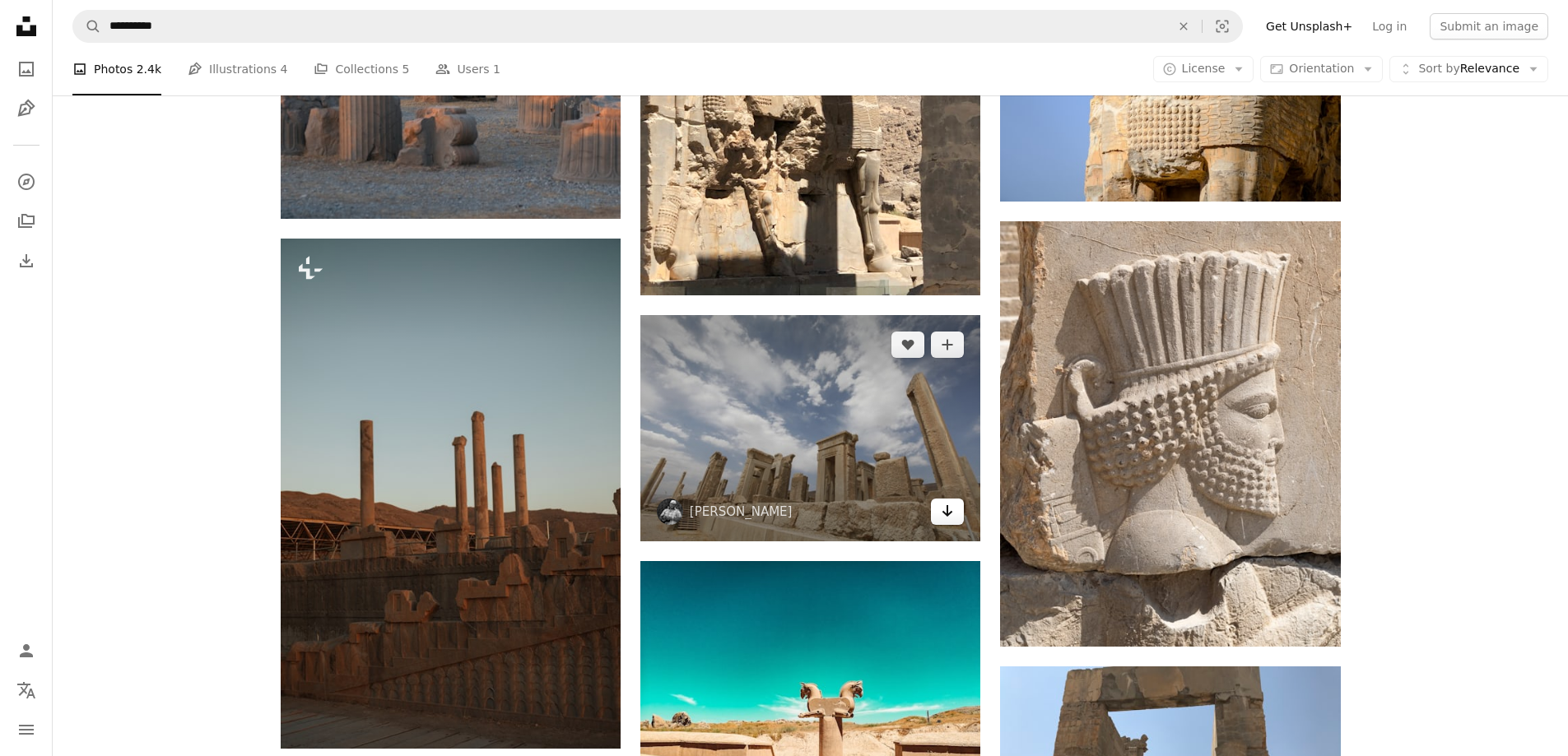
click at [942, 516] on icon "Arrow pointing down" at bounding box center [948, 510] width 13 height 20
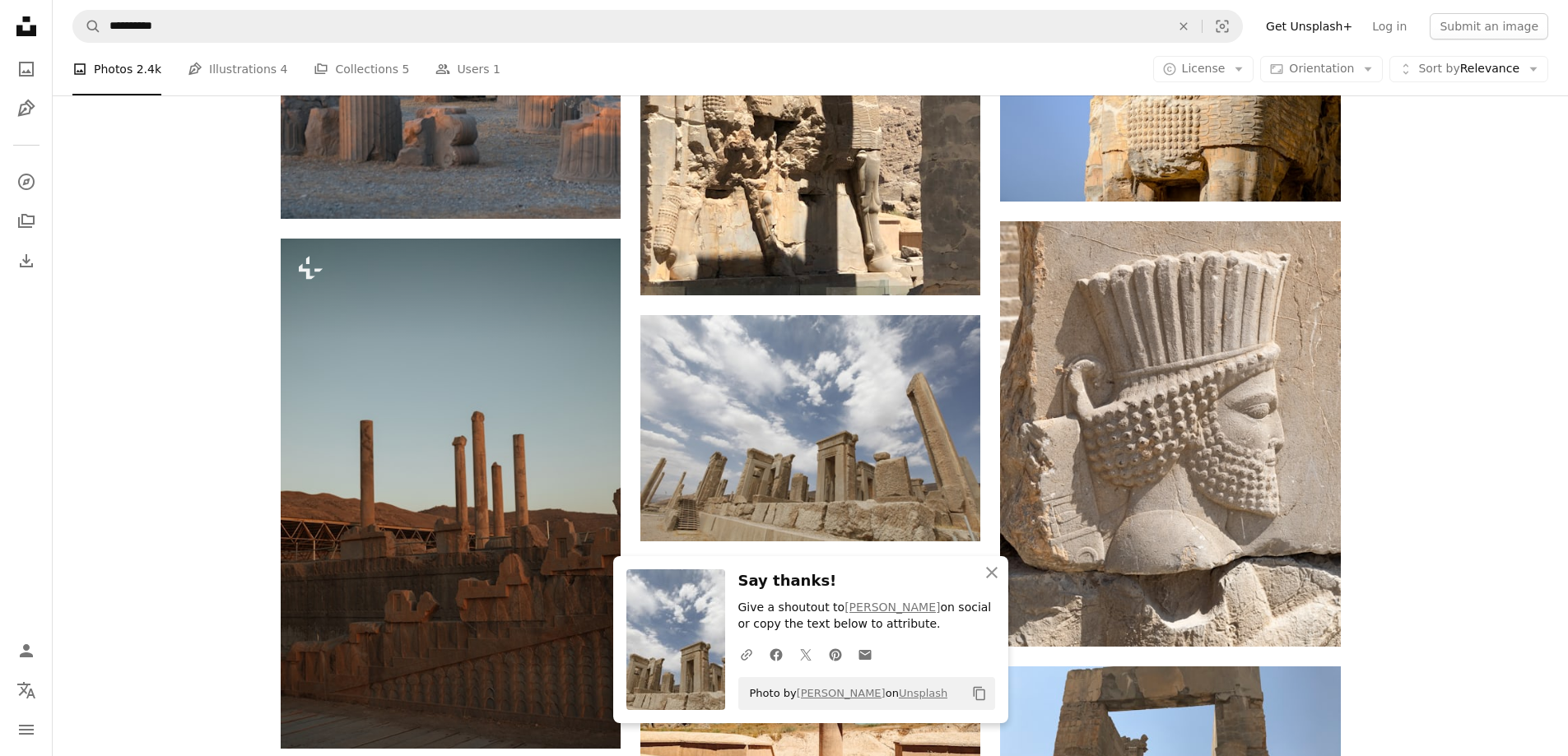
click at [778, 578] on h3 "Say thanks!" at bounding box center [867, 581] width 257 height 24
click at [666, 641] on img at bounding box center [676, 640] width 99 height 141
click at [862, 607] on link "[PERSON_NAME]" at bounding box center [893, 607] width 95 height 13
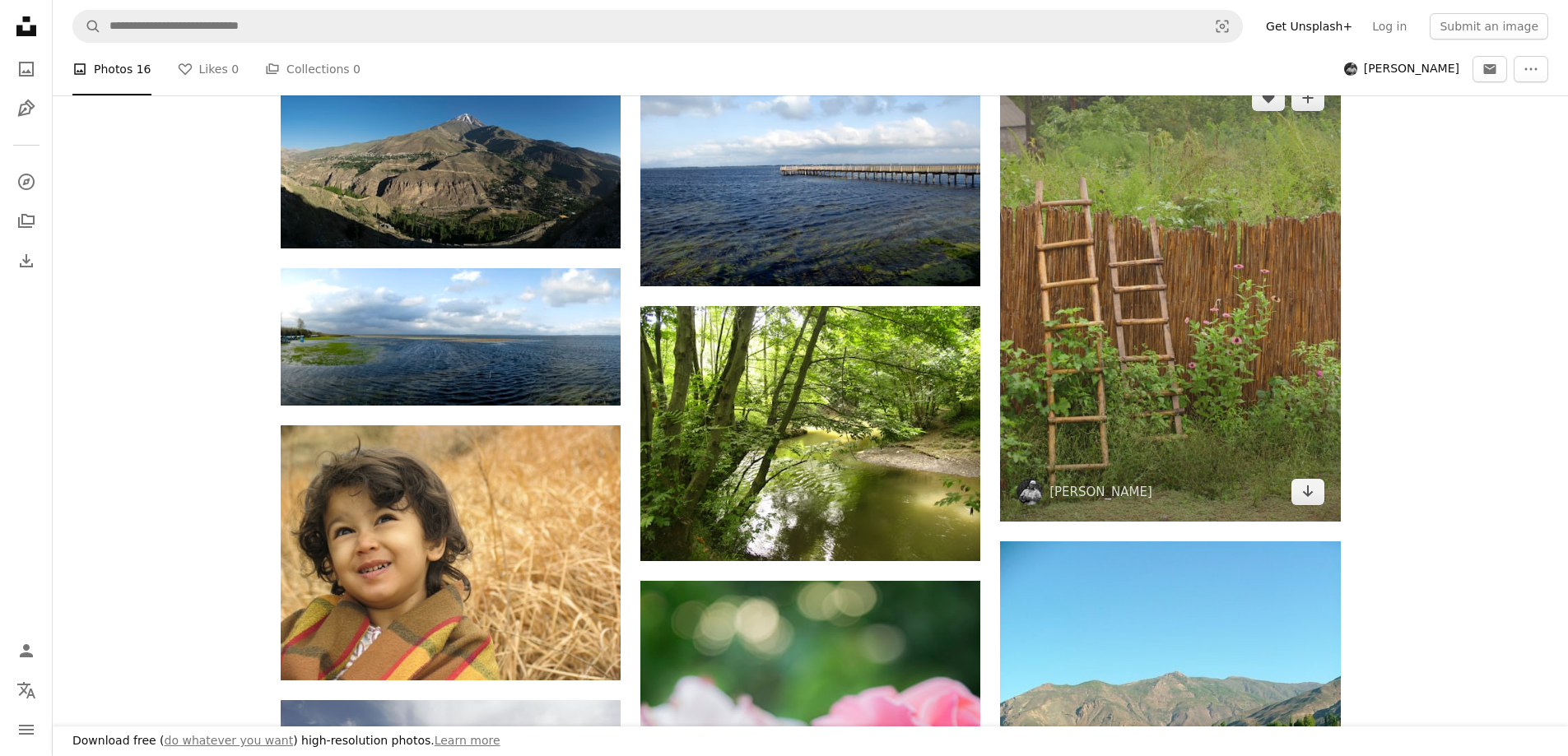
scroll to position [329, 0]
